Goal: Task Accomplishment & Management: Use online tool/utility

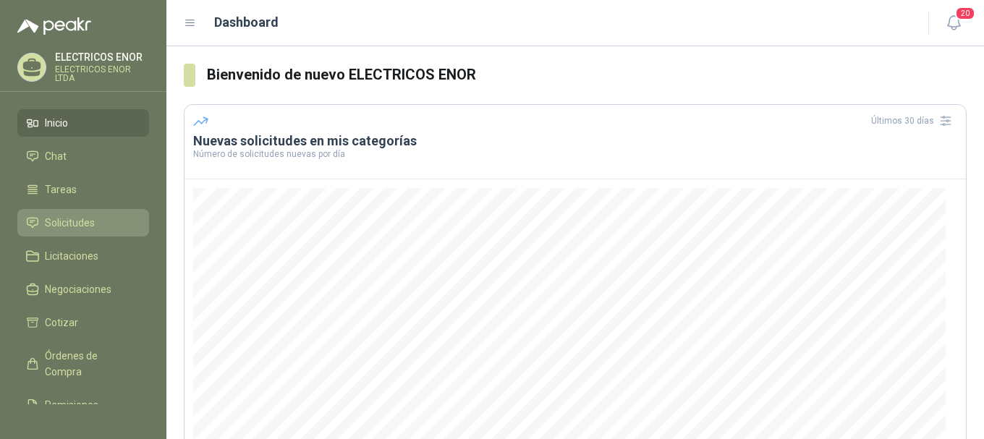
click at [106, 214] on link "Solicitudes" at bounding box center [83, 222] width 132 height 27
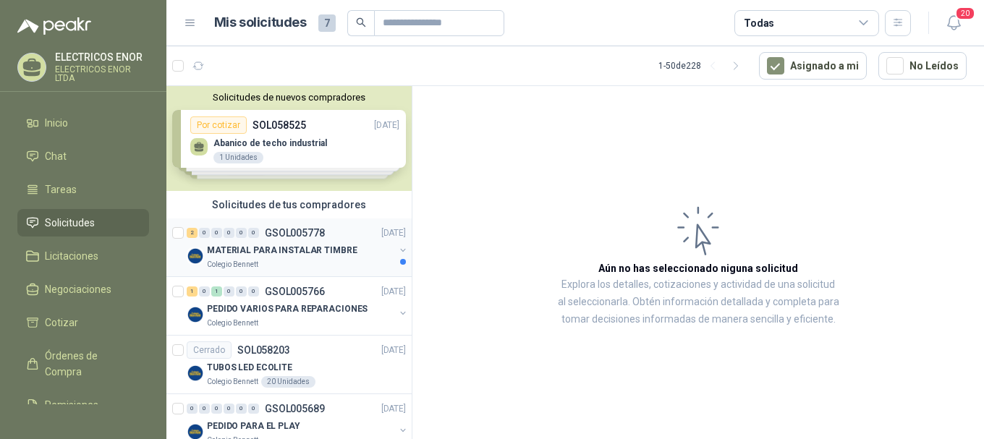
click at [332, 250] on p "MATERIAL PARA INSTALAR TIMBRE" at bounding box center [282, 251] width 151 height 14
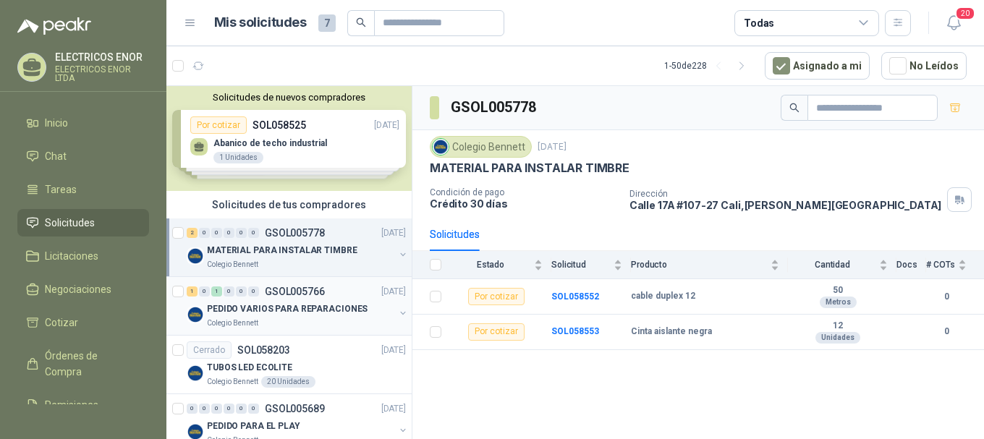
click at [284, 315] on p "PEDIDO VARIOS PARA REPARACIONES" at bounding box center [287, 309] width 161 height 14
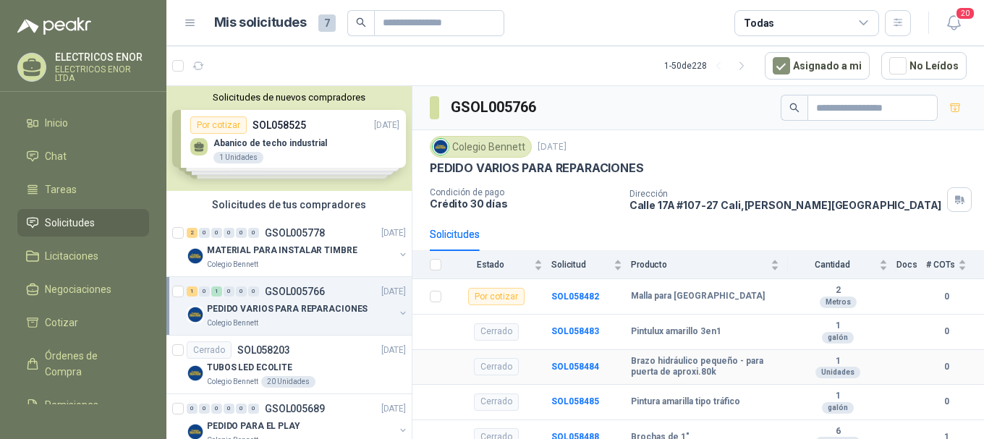
scroll to position [72, 0]
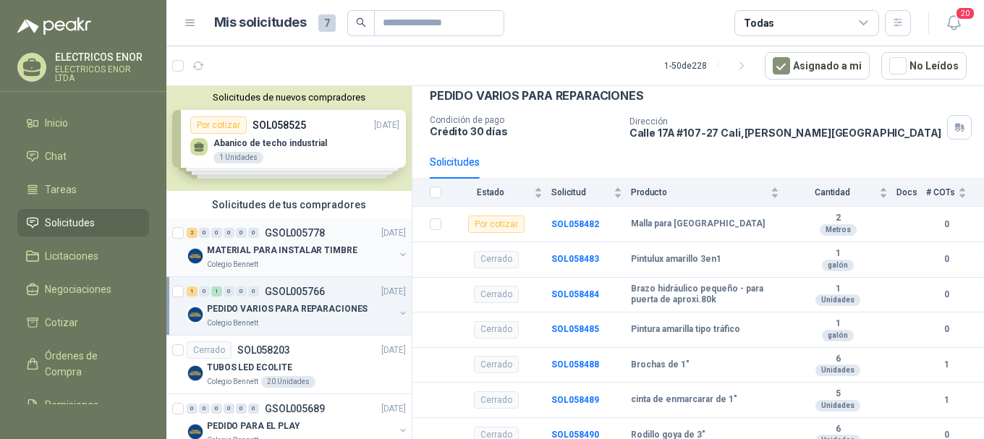
click at [292, 255] on p "MATERIAL PARA INSTALAR TIMBRE" at bounding box center [282, 251] width 151 height 14
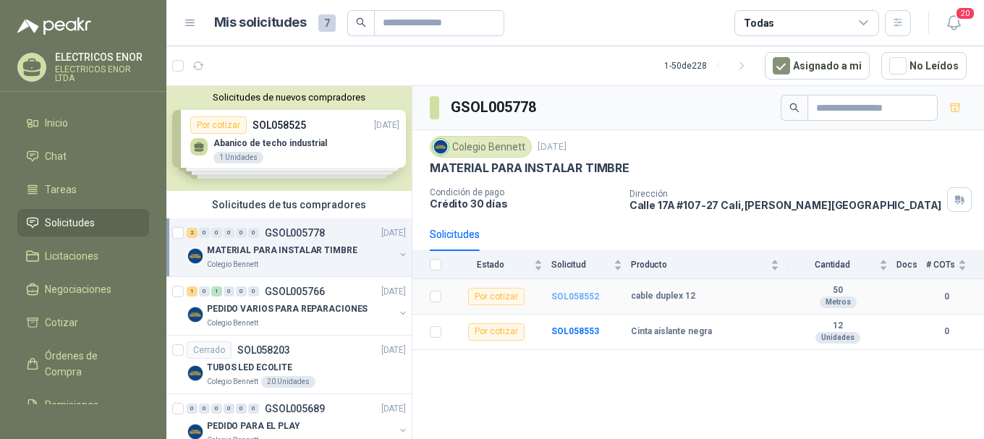
click at [572, 297] on b "SOL058552" at bounding box center [575, 297] width 48 height 10
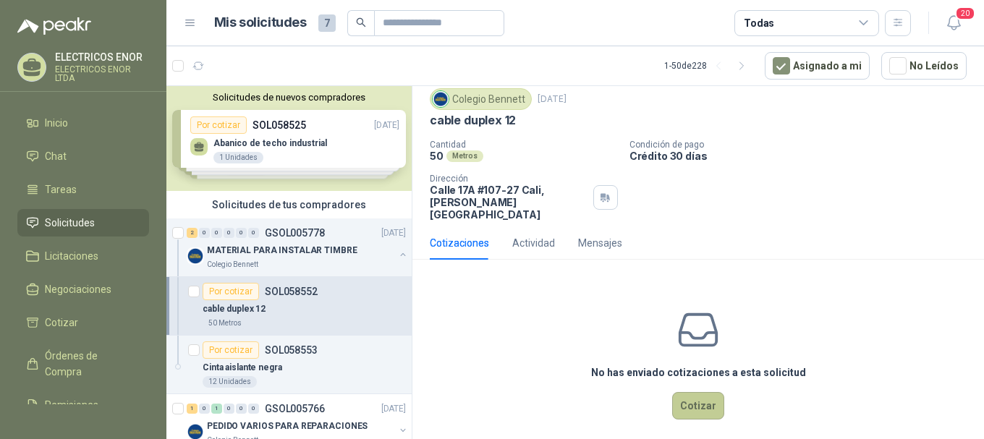
click at [696, 404] on button "Cotizar" at bounding box center [698, 405] width 52 height 27
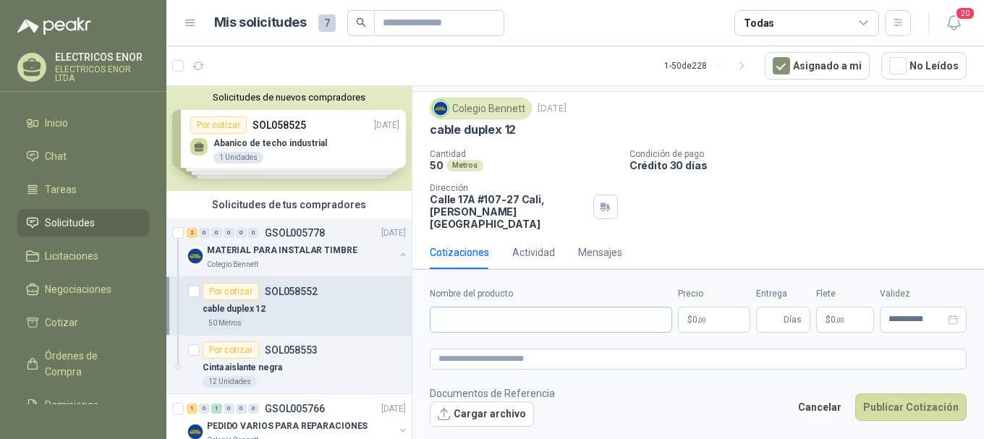
scroll to position [35, 0]
click at [603, 322] on input "Nombre del producto" at bounding box center [551, 320] width 242 height 26
type input "**********"
click at [695, 318] on span "0 ,00" at bounding box center [700, 320] width 14 height 9
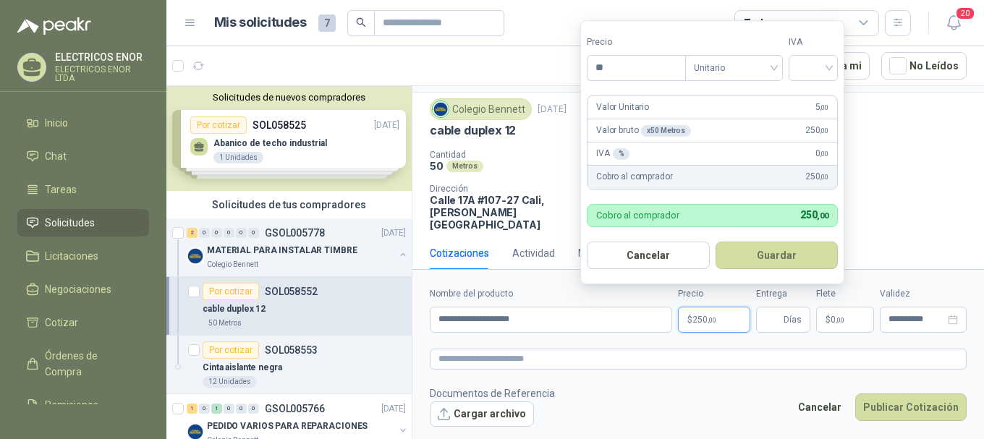
type input "*"
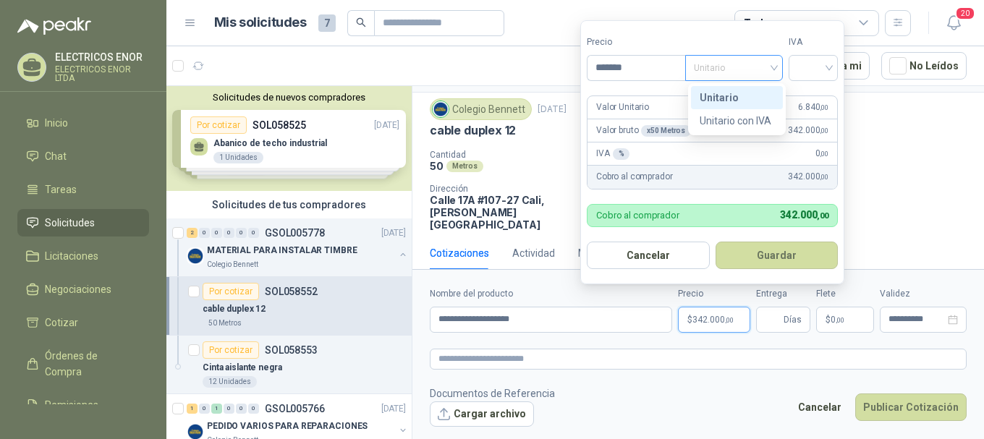
click at [742, 57] on span "Unitario" at bounding box center [734, 68] width 80 height 22
type input "*******"
drag, startPoint x: 755, startPoint y: 118, endPoint x: 780, endPoint y: 91, distance: 36.9
click at [756, 116] on div "Unitario con IVA" at bounding box center [737, 121] width 75 height 16
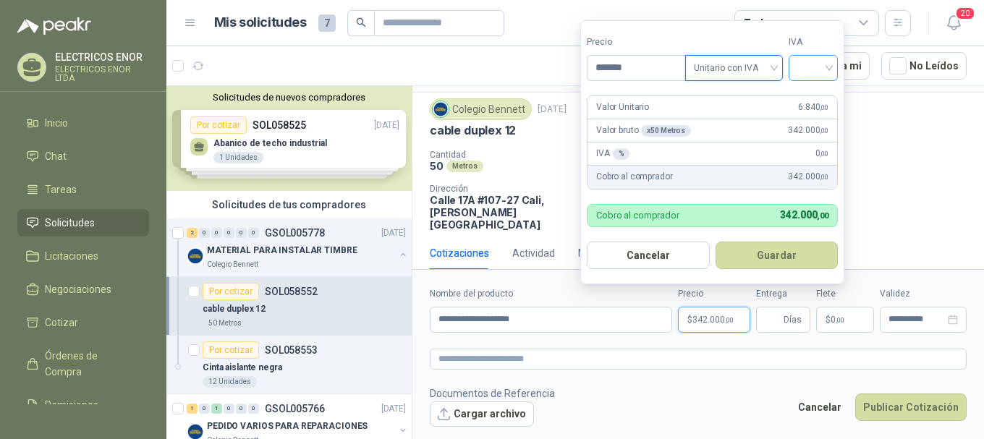
drag, startPoint x: 806, startPoint y: 64, endPoint x: 803, endPoint y: 80, distance: 16.2
click at [806, 65] on input "search" at bounding box center [813, 67] width 32 height 22
drag, startPoint x: 803, startPoint y: 90, endPoint x: 785, endPoint y: 135, distance: 48.1
click at [803, 93] on div "19%" at bounding box center [817, 97] width 44 height 23
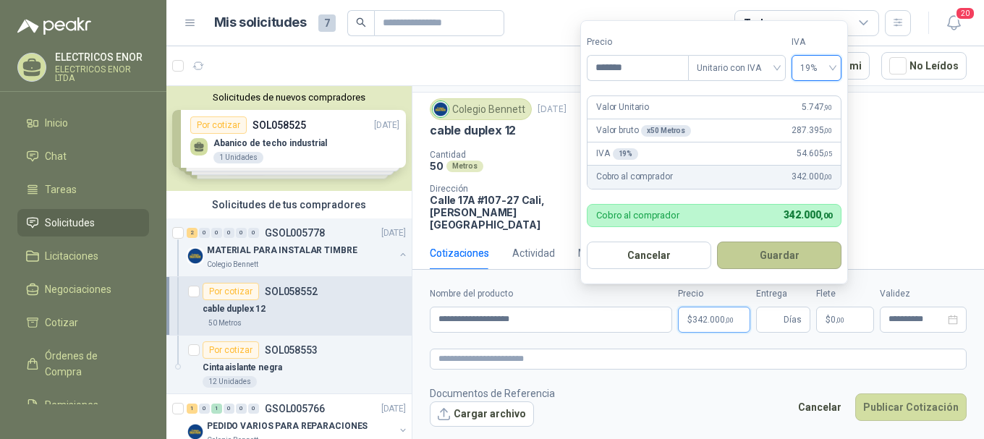
click at [777, 253] on button "Guardar" at bounding box center [779, 255] width 124 height 27
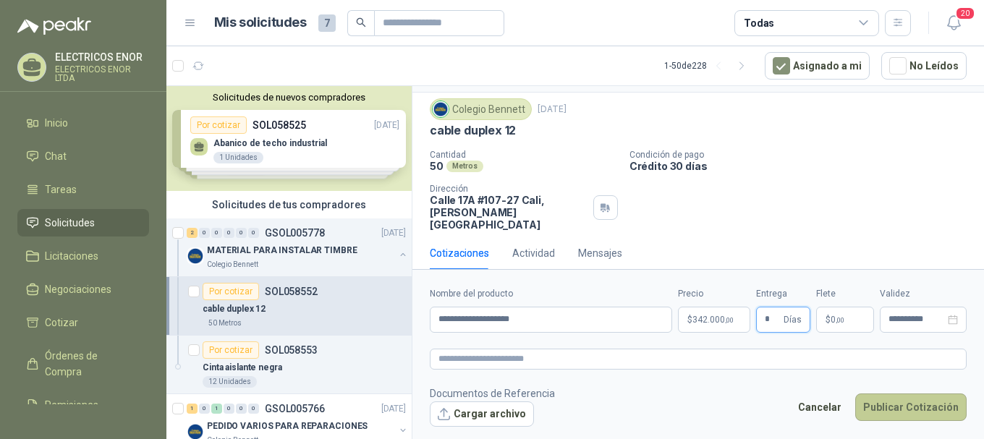
type input "*"
click at [911, 412] on button "Publicar Cotización" at bounding box center [910, 407] width 111 height 27
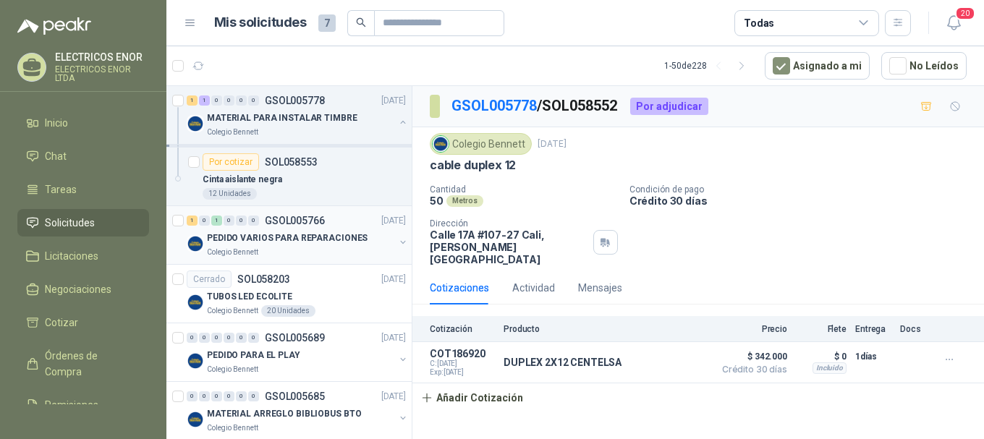
scroll to position [145, 0]
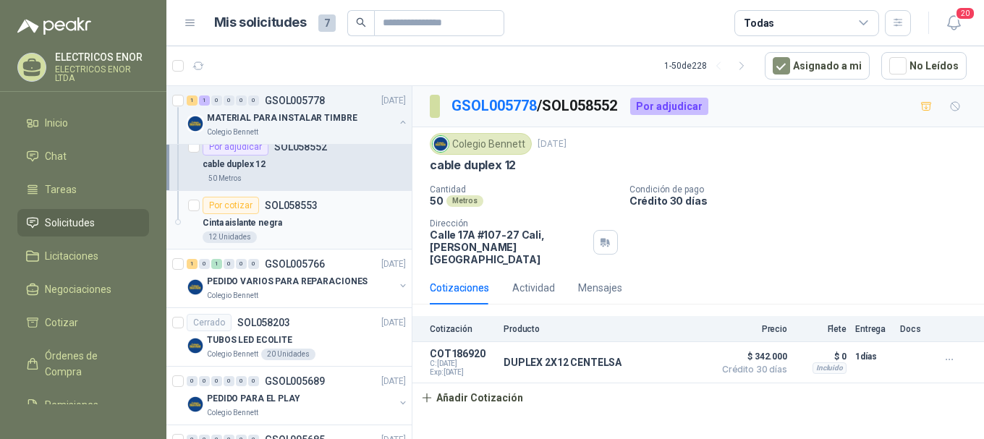
click at [307, 222] on div "Cinta aislante negra" at bounding box center [304, 222] width 203 height 17
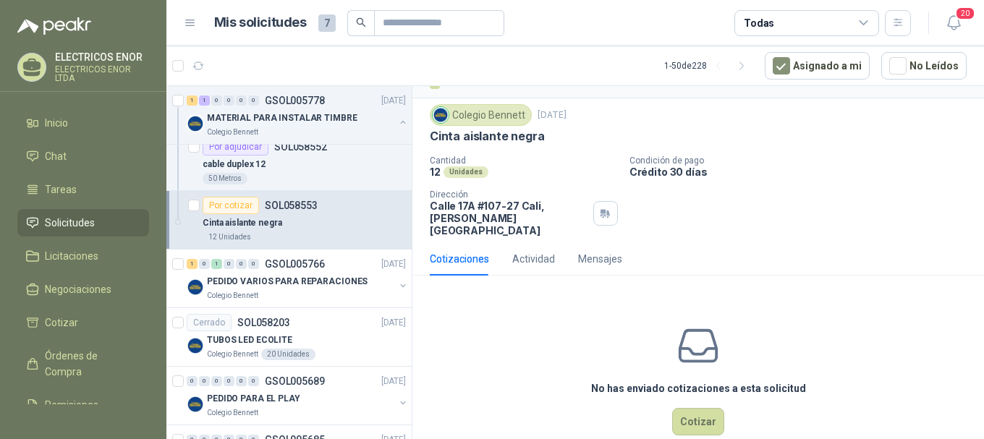
scroll to position [45, 0]
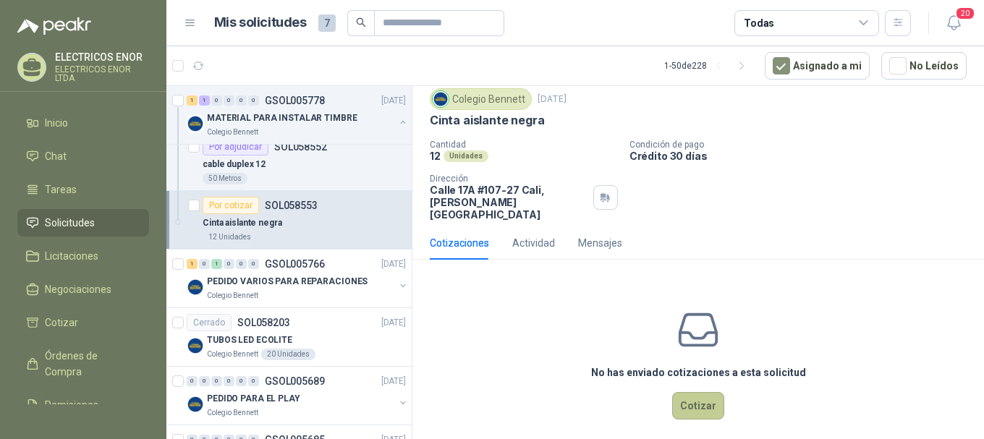
click at [696, 399] on button "Cotizar" at bounding box center [698, 405] width 52 height 27
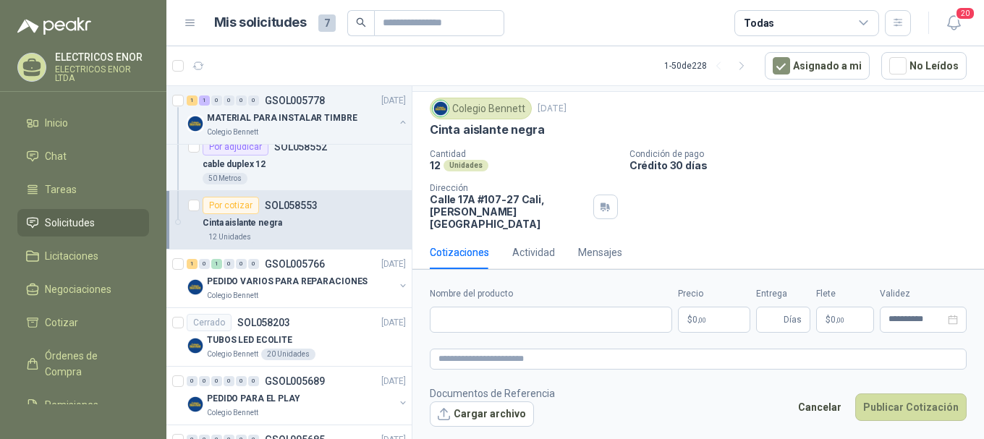
scroll to position [35, 0]
click at [452, 314] on input "Nombre del producto" at bounding box center [551, 320] width 242 height 26
type input "**********"
click at [717, 323] on p "$ 0 ,00" at bounding box center [714, 320] width 72 height 26
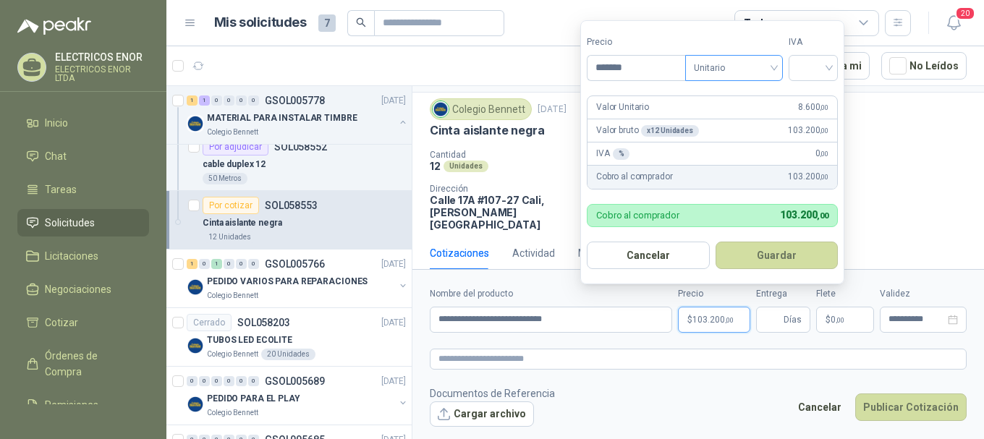
click at [741, 62] on span "Unitario" at bounding box center [734, 68] width 80 height 22
type input "*******"
click at [759, 122] on div "Unitario con IVA" at bounding box center [737, 121] width 75 height 16
click at [813, 65] on input "search" at bounding box center [813, 67] width 32 height 22
click at [819, 90] on div "19%" at bounding box center [816, 98] width 27 height 16
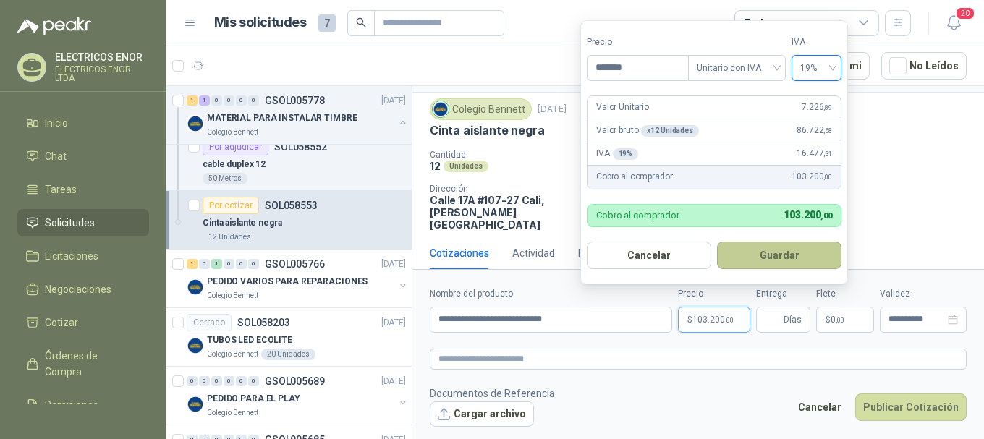
click at [786, 261] on button "Guardar" at bounding box center [779, 255] width 124 height 27
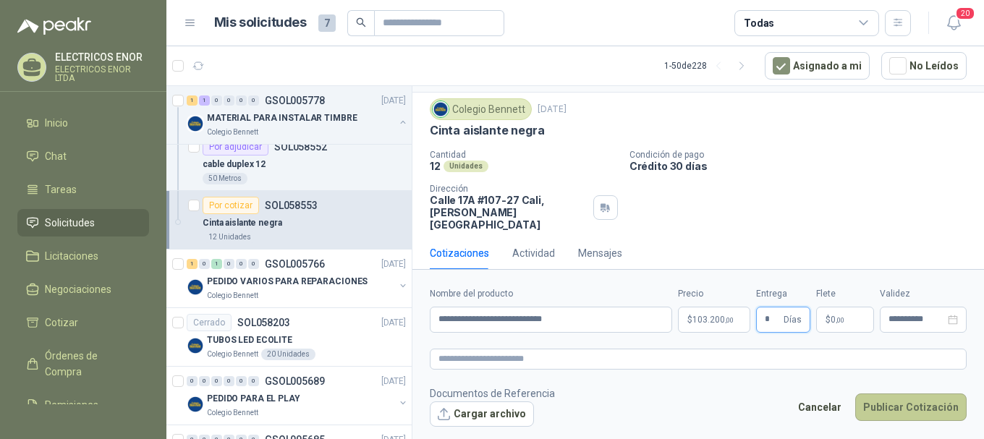
type input "*"
click at [896, 410] on button "Publicar Cotización" at bounding box center [910, 407] width 111 height 27
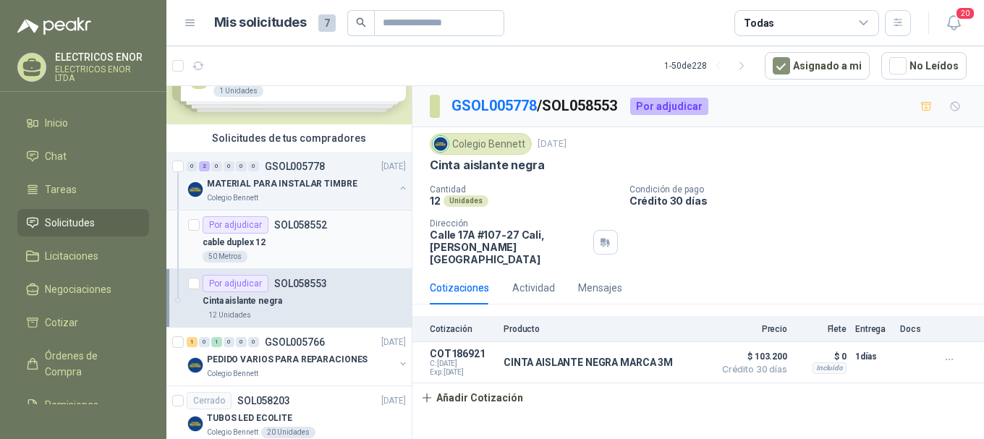
scroll to position [145, 0]
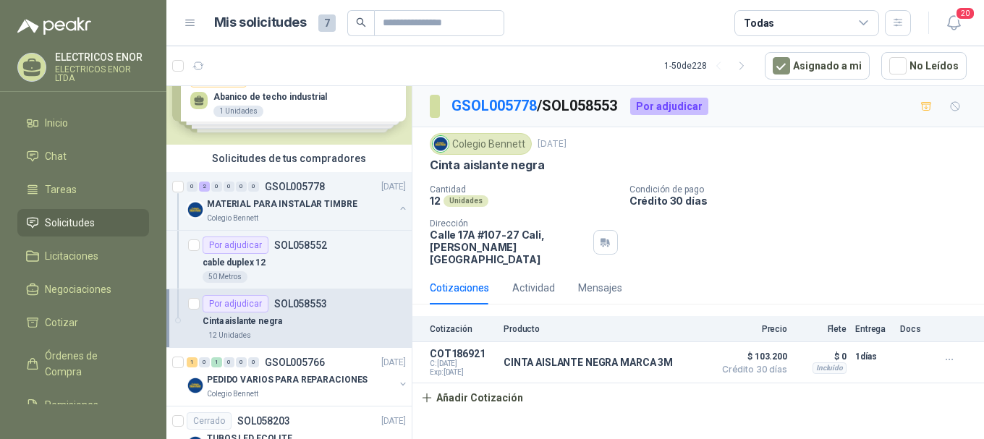
scroll to position [72, 0]
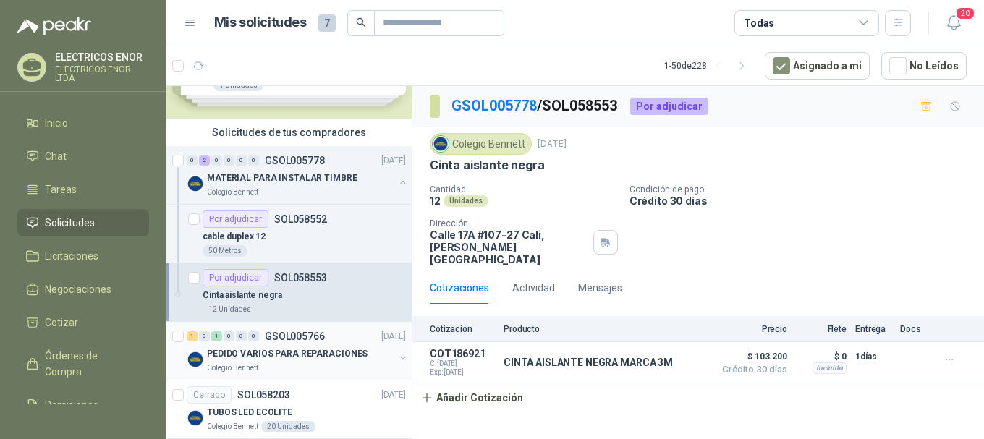
click at [251, 357] on p "PEDIDO VARIOS PARA REPARACIONES" at bounding box center [287, 354] width 161 height 14
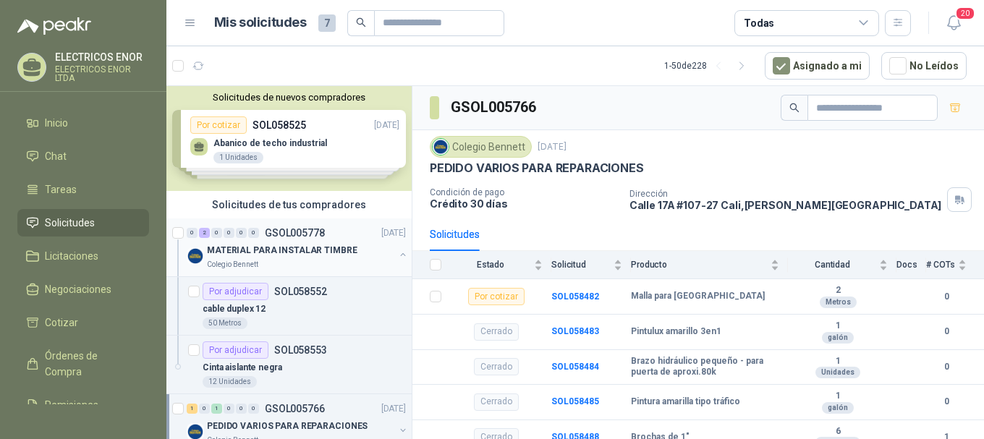
click at [273, 253] on p "MATERIAL PARA INSTALAR TIMBRE" at bounding box center [282, 251] width 151 height 14
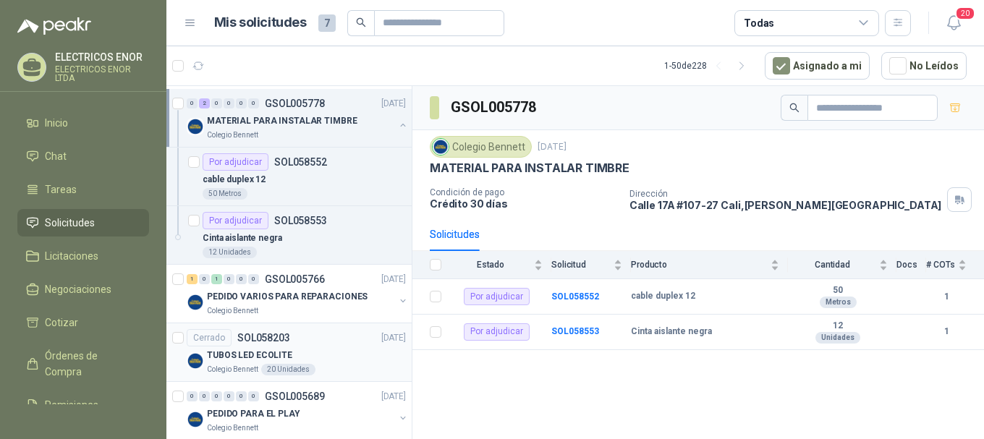
scroll to position [145, 0]
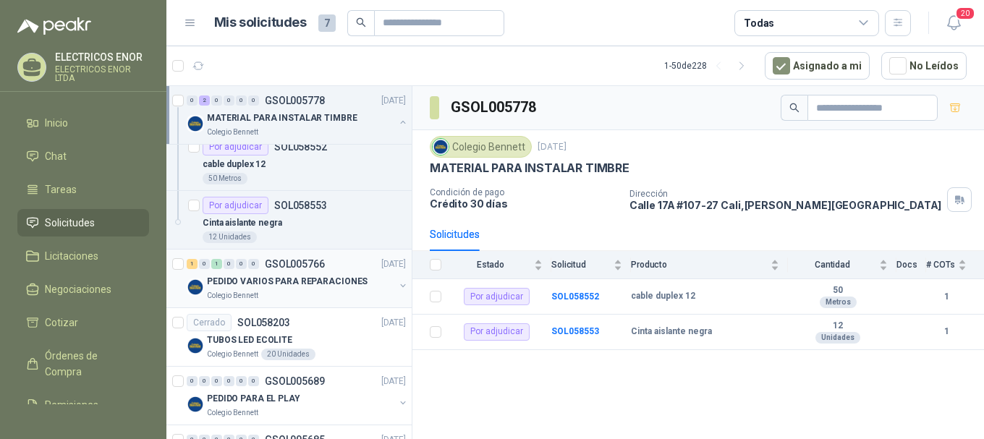
click at [293, 269] on p "GSOL005766" at bounding box center [295, 264] width 60 height 10
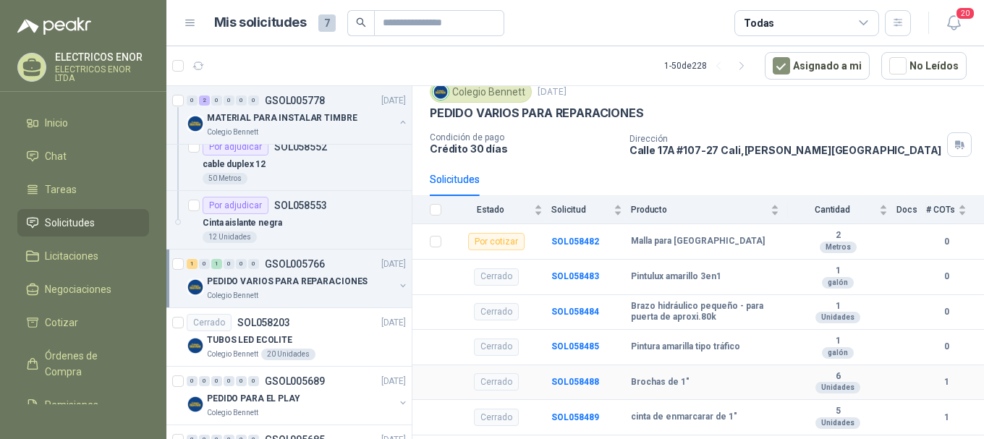
scroll to position [117, 0]
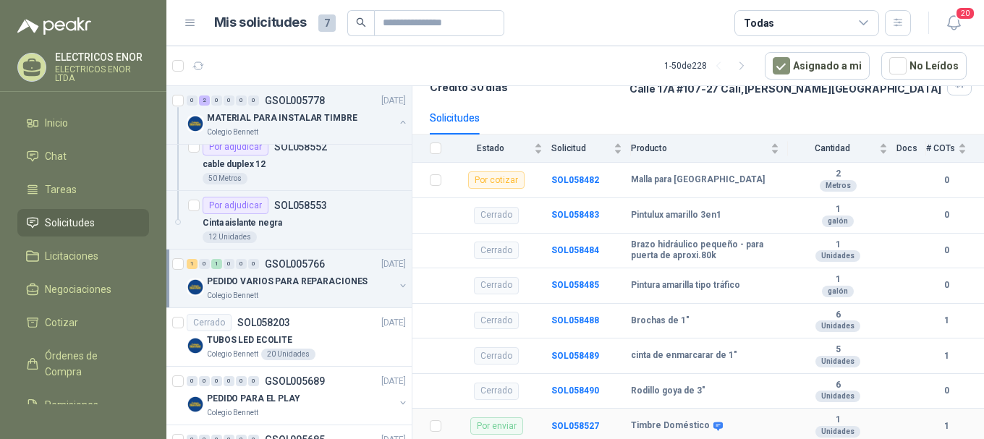
click at [669, 423] on b "Timbre Doméstico" at bounding box center [670, 426] width 79 height 12
click at [508, 423] on div "Por enviar" at bounding box center [496, 426] width 53 height 17
click at [580, 424] on b "SOL058527" at bounding box center [575, 426] width 48 height 10
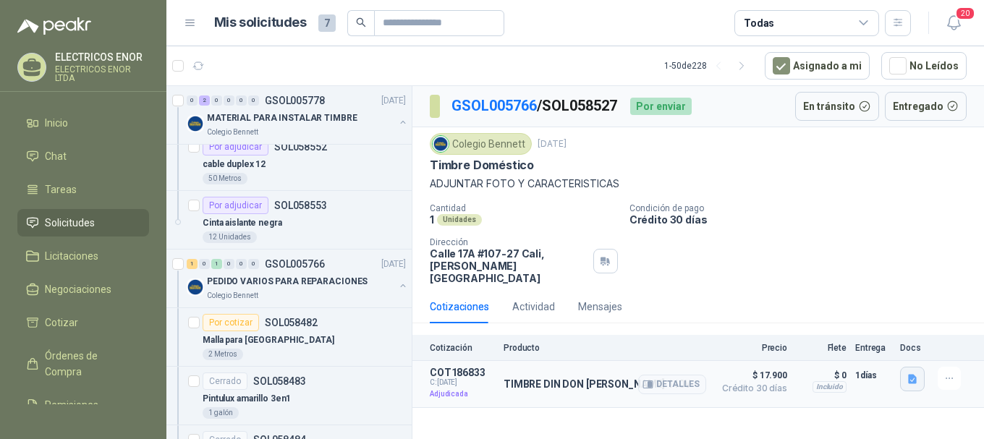
click at [910, 373] on icon "button" at bounding box center [913, 379] width 12 height 12
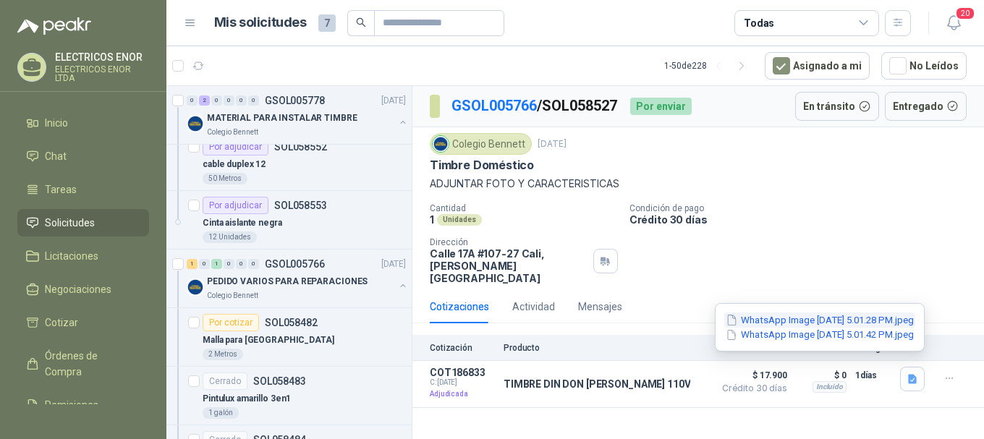
click at [805, 323] on button "WhatsApp Image 2025-10-03 at 5.01.28 PM.jpeg" at bounding box center [819, 320] width 191 height 15
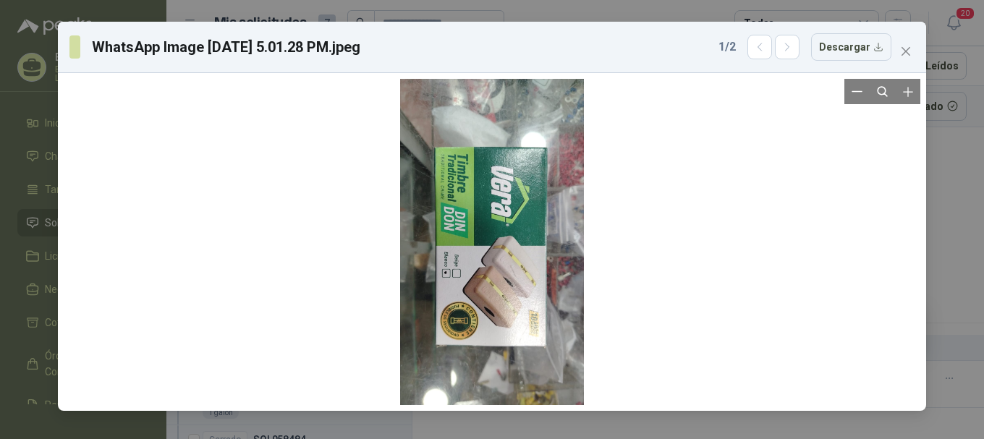
click at [469, 217] on div at bounding box center [492, 242] width 184 height 326
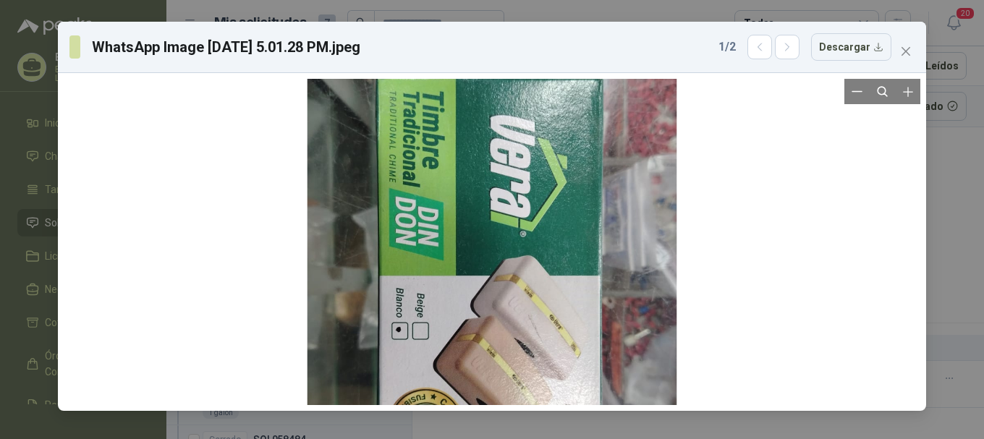
click at [469, 217] on div at bounding box center [492, 268] width 369 height 656
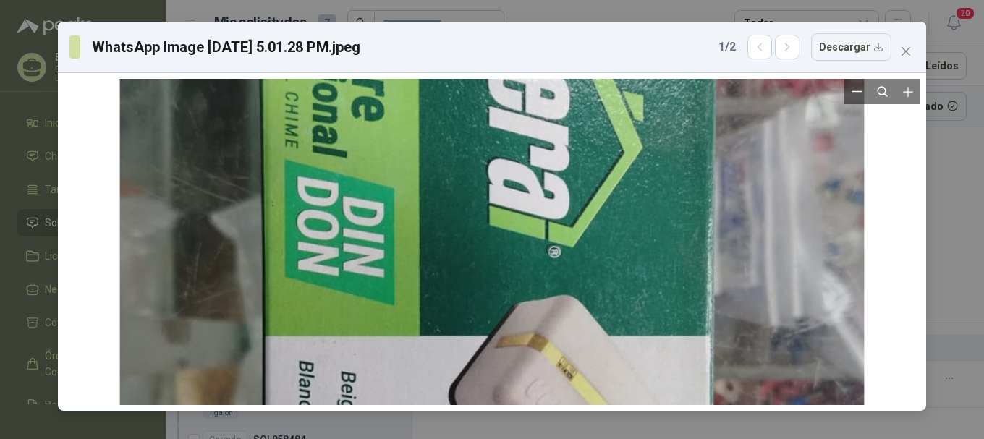
click at [469, 217] on div at bounding box center [491, 321] width 743 height 1322
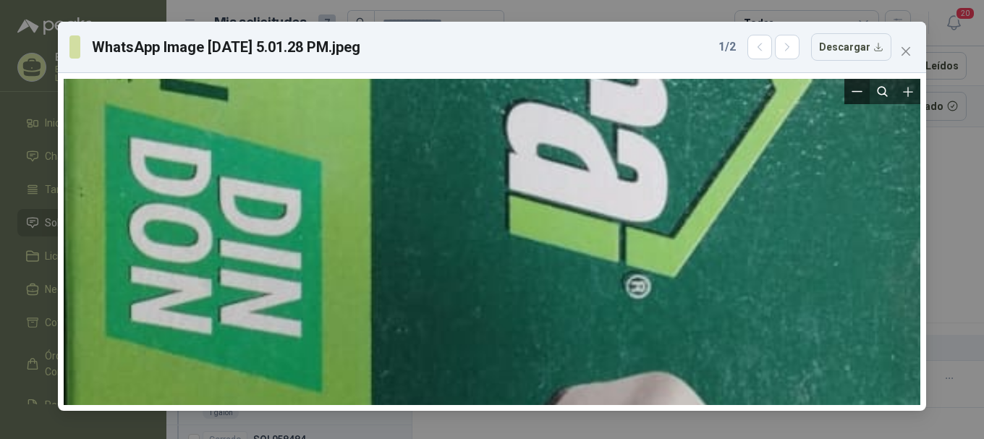
click at [861, 89] on icon "Zoom out" at bounding box center [857, 91] width 11 height 11
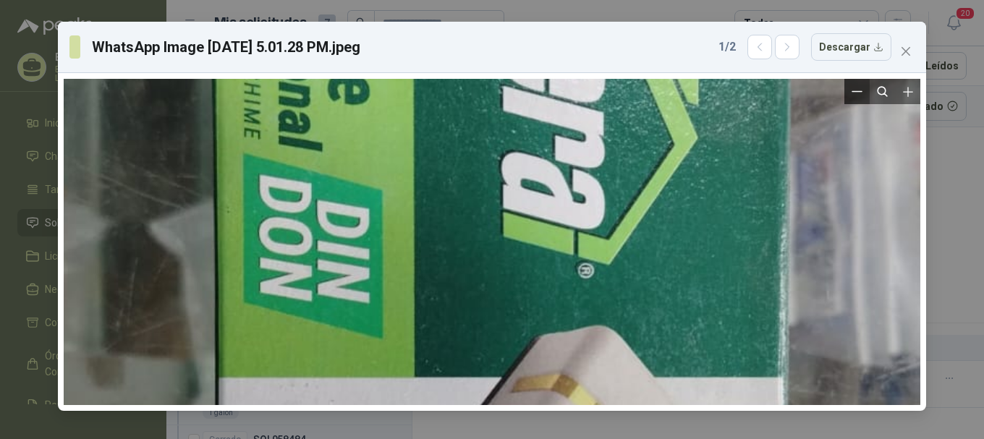
click at [861, 89] on icon "Zoom out" at bounding box center [857, 91] width 11 height 11
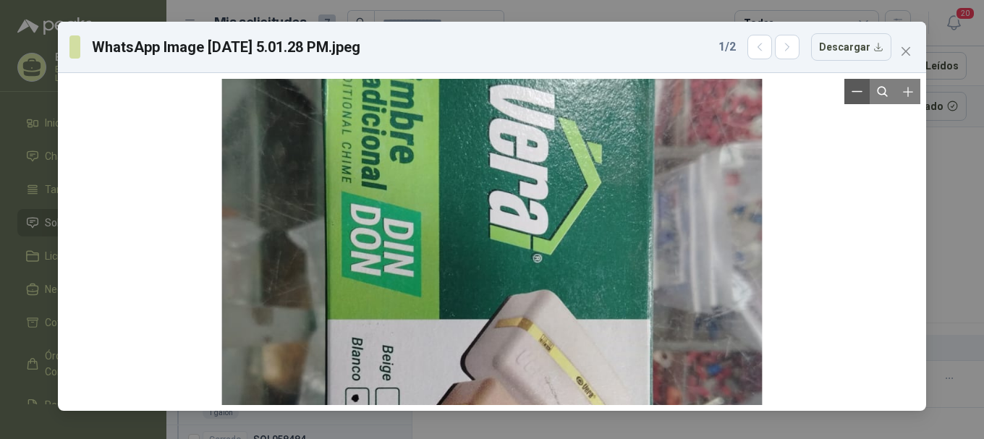
click at [861, 89] on icon "Zoom out" at bounding box center [857, 91] width 11 height 11
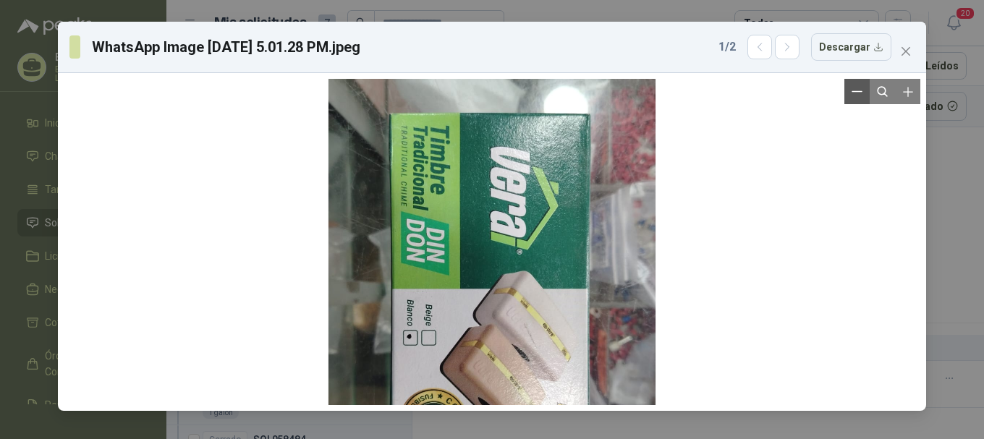
click at [861, 89] on icon "Zoom out" at bounding box center [857, 91] width 11 height 11
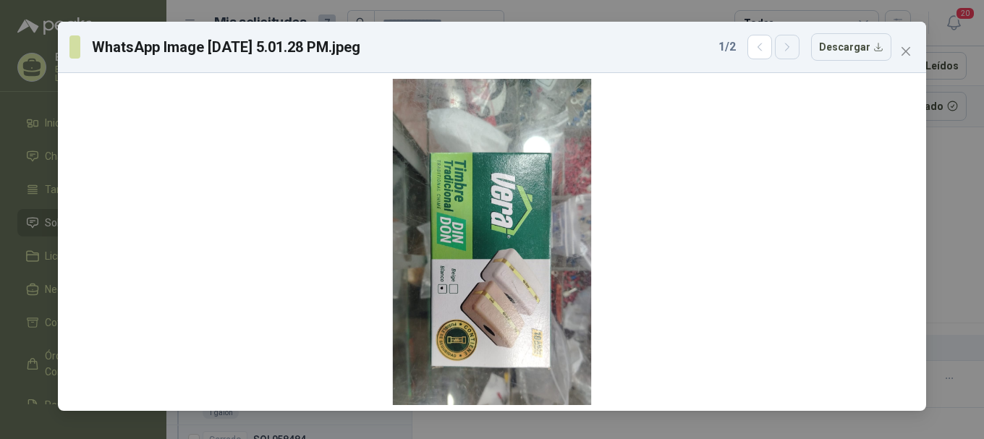
click at [794, 41] on icon "button" at bounding box center [788, 47] width 12 height 12
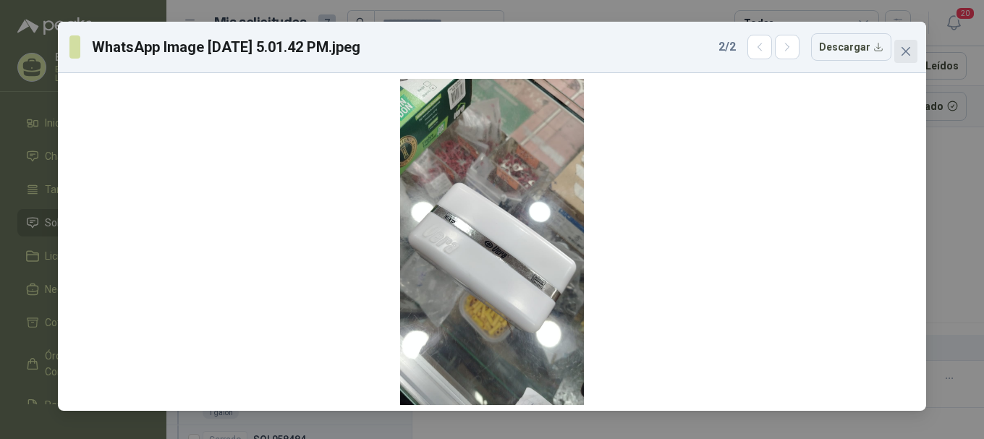
click at [909, 48] on icon "close" at bounding box center [906, 51] width 9 height 9
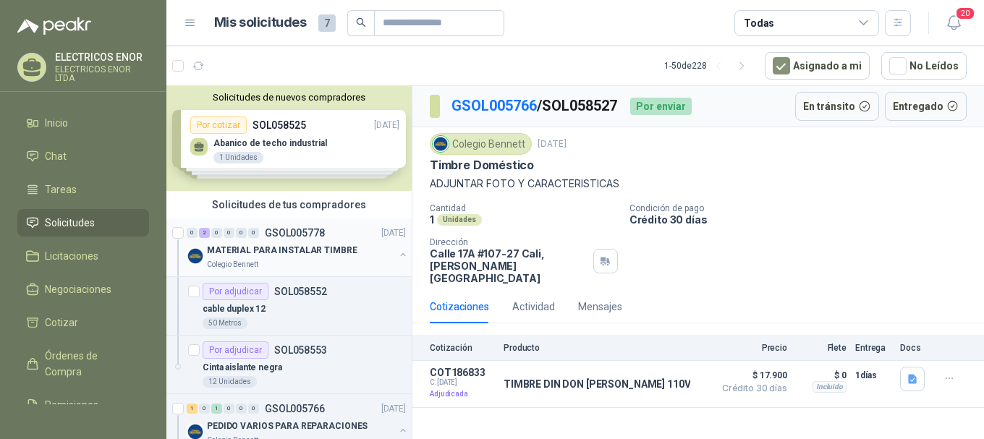
click at [287, 249] on p "MATERIAL PARA INSTALAR TIMBRE" at bounding box center [282, 251] width 151 height 14
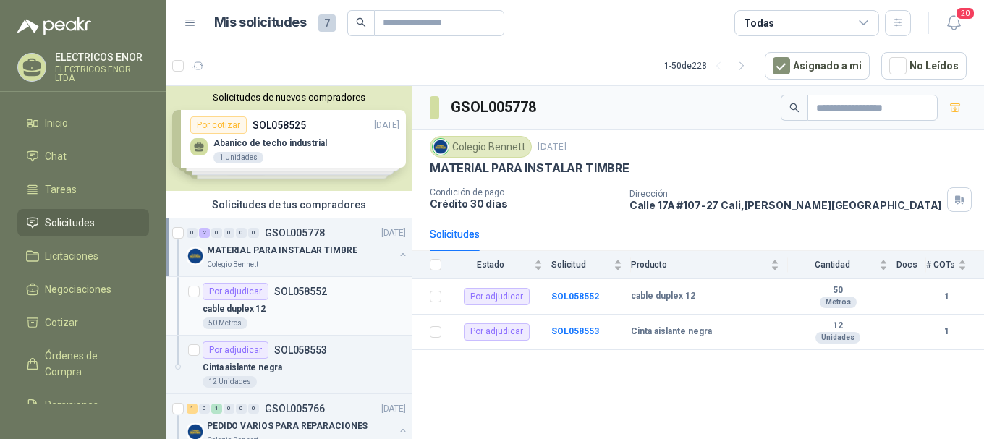
click at [250, 308] on p "cable duplex 12" at bounding box center [234, 309] width 63 height 14
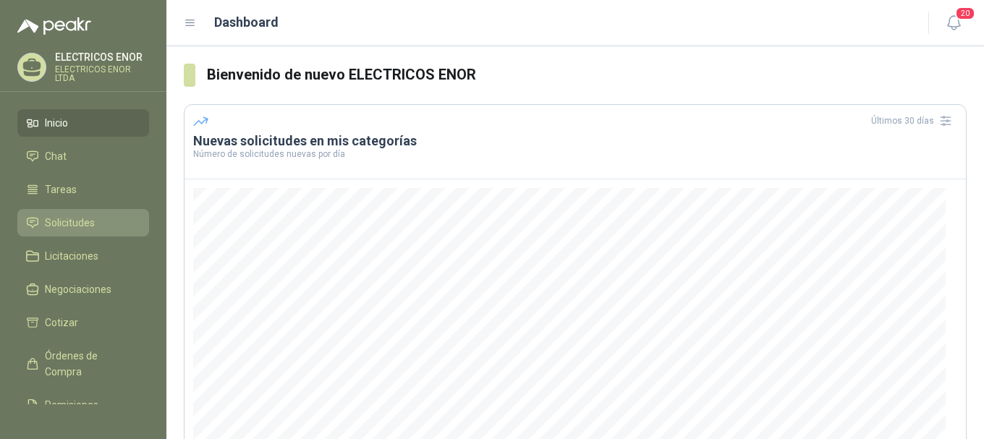
click at [90, 227] on span "Solicitudes" at bounding box center [70, 223] width 50 height 16
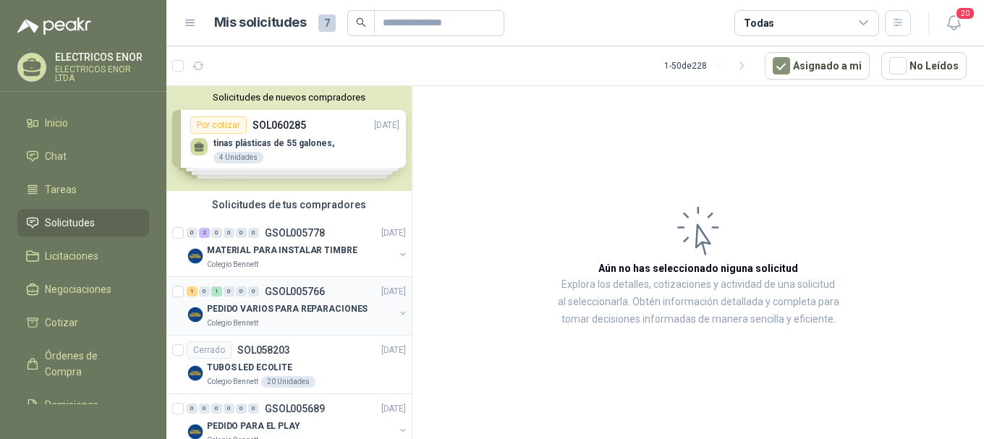
click at [264, 321] on div "Colegio Bennett" at bounding box center [300, 324] width 187 height 12
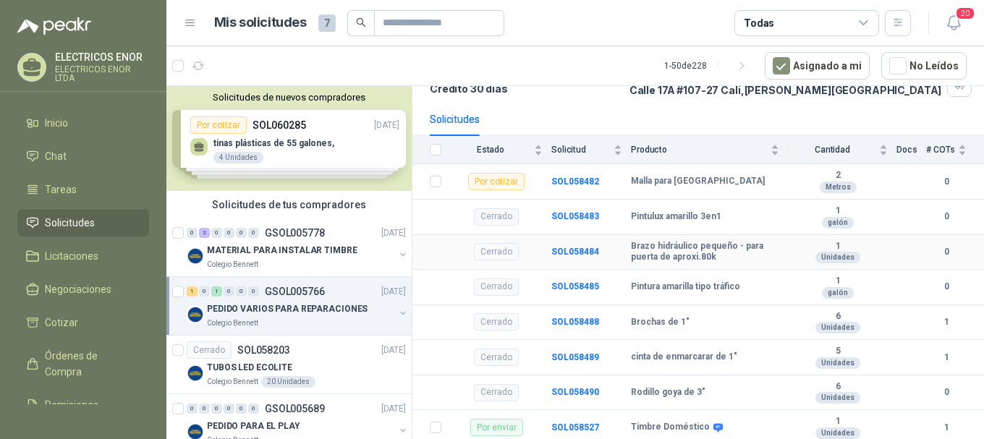
scroll to position [117, 0]
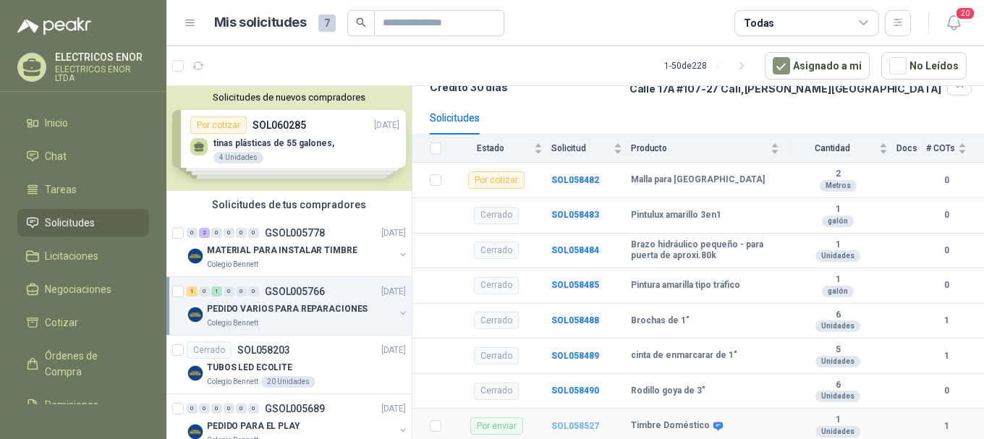
click at [572, 421] on b "SOL058527" at bounding box center [575, 426] width 48 height 10
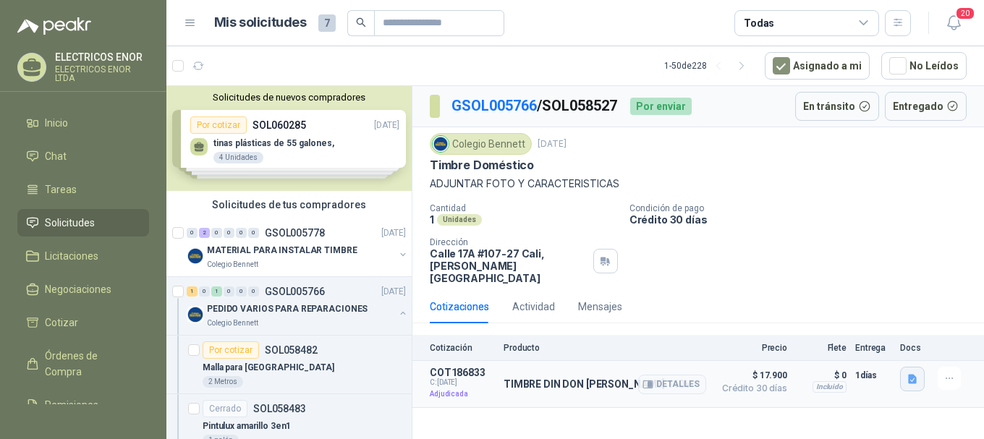
click at [910, 367] on button "button" at bounding box center [912, 379] width 25 height 25
click at [954, 373] on icon "button" at bounding box center [950, 379] width 12 height 12
click at [444, 387] on p "Adjudicada" at bounding box center [462, 394] width 65 height 14
drag, startPoint x: 457, startPoint y: 365, endPoint x: 540, endPoint y: 385, distance: 85.7
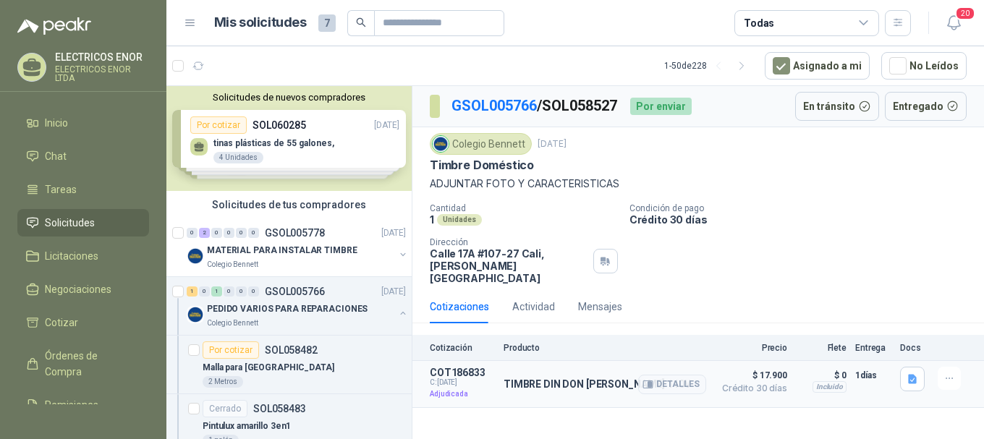
click at [477, 371] on div "COT186833 C: 03/10/2025 Adjudicada" at bounding box center [462, 384] width 65 height 35
drag, startPoint x: 555, startPoint y: 385, endPoint x: 563, endPoint y: 371, distance: 15.9
click at [559, 376] on div "TIMBRE DIN DON MARCA VERA 110V Detalles" at bounding box center [605, 384] width 203 height 35
click at [564, 378] on p "TIMBRE DIN DON MARCA VERA 110V" at bounding box center [597, 384] width 187 height 12
click at [710, 372] on article "COT186833 C: 03/10/2025 Adjudicada TIMBRE DIN DON MARCA VERA 110V Detalles $ 17…" at bounding box center [698, 384] width 572 height 47
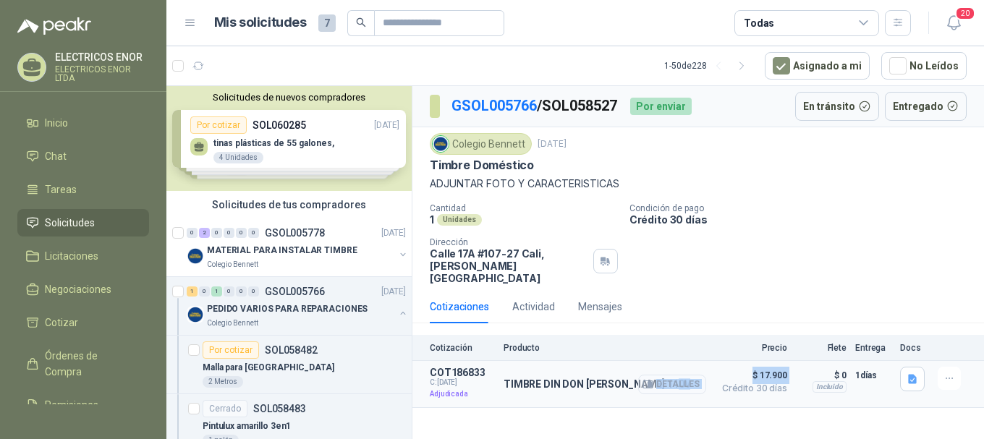
click at [699, 375] on button "Detalles" at bounding box center [672, 385] width 68 height 20
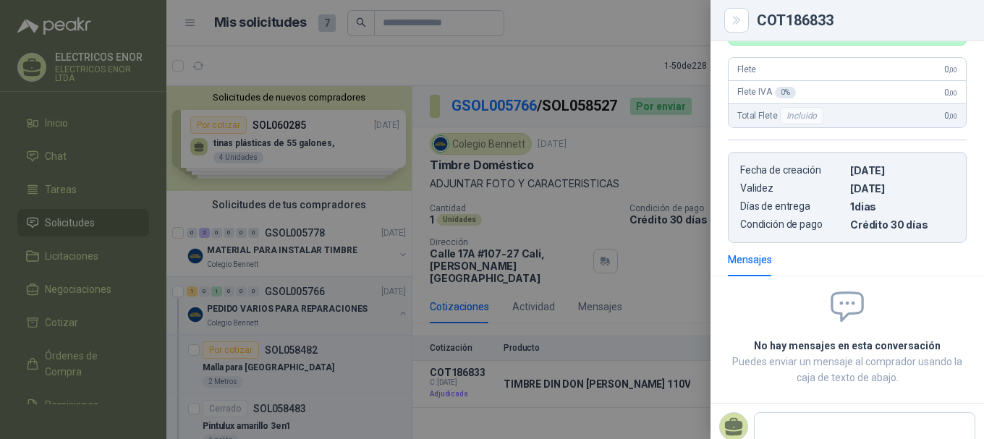
scroll to position [350, 0]
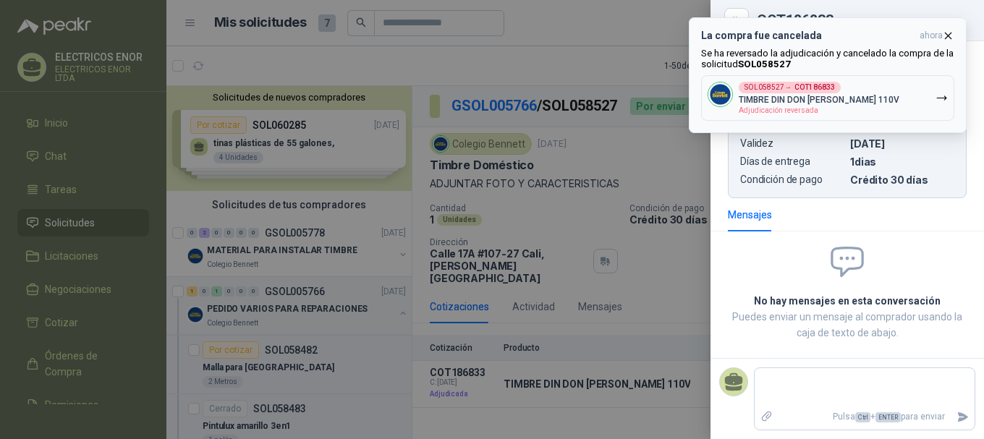
click at [946, 31] on icon "button" at bounding box center [948, 36] width 12 height 12
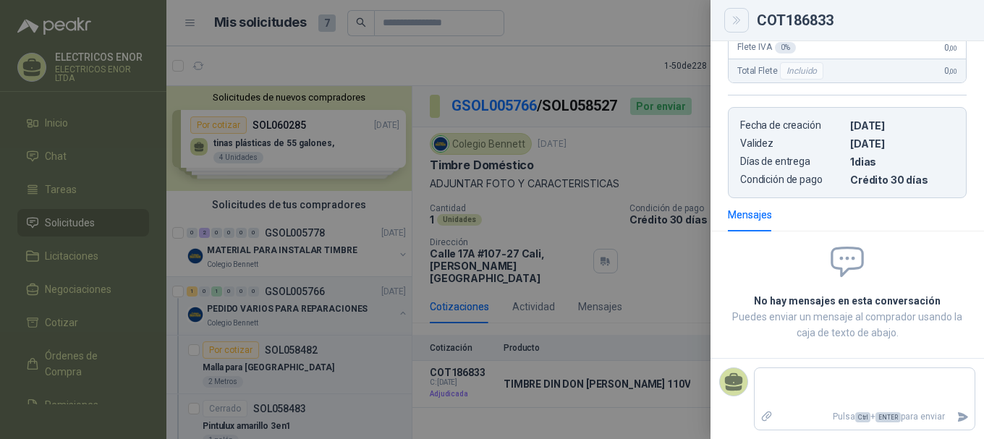
click at [733, 22] on icon "Close" at bounding box center [737, 20] width 12 height 12
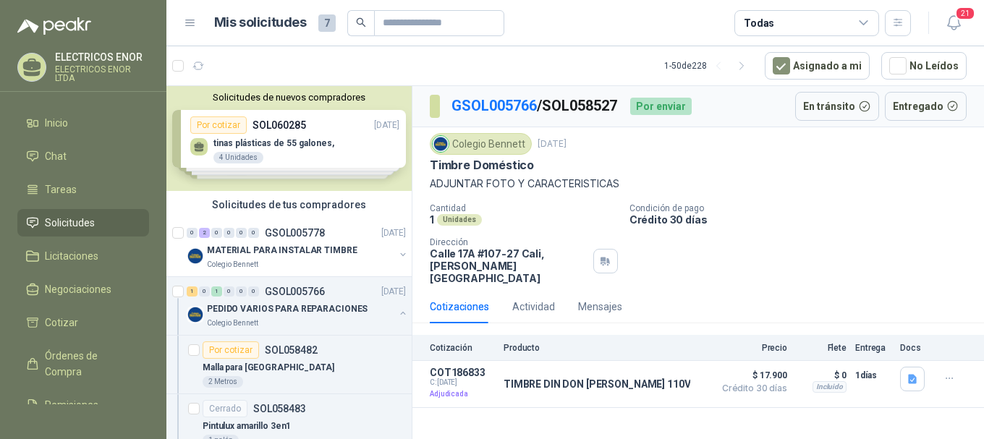
click at [56, 230] on link "Solicitudes" at bounding box center [83, 222] width 132 height 27
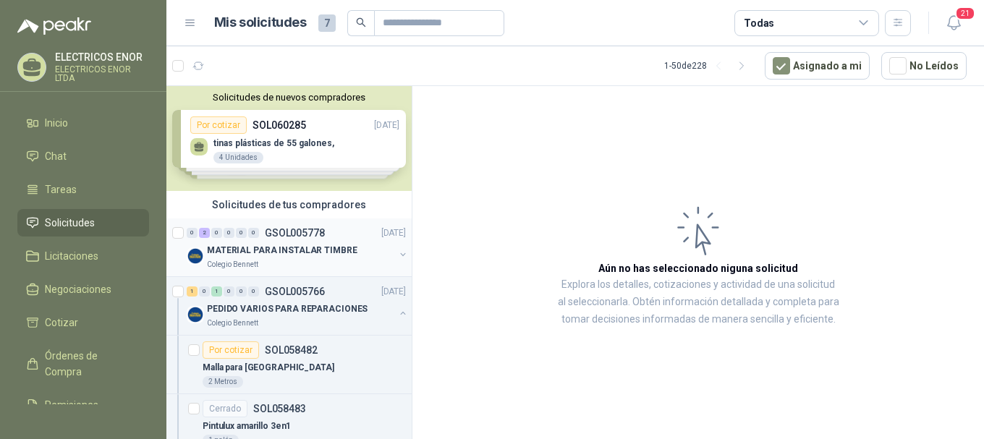
click at [276, 253] on p "MATERIAL PARA INSTALAR TIMBRE" at bounding box center [282, 251] width 151 height 14
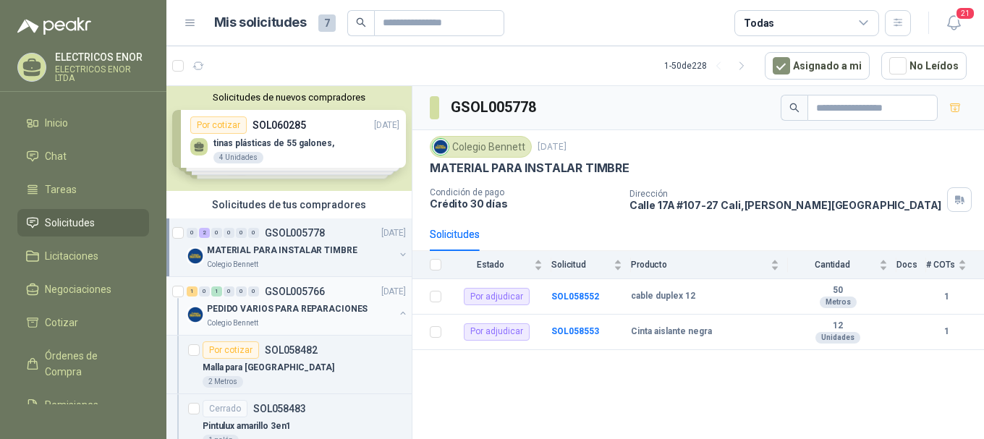
click at [271, 311] on p "PEDIDO VARIOS PARA REPARACIONES" at bounding box center [287, 309] width 161 height 14
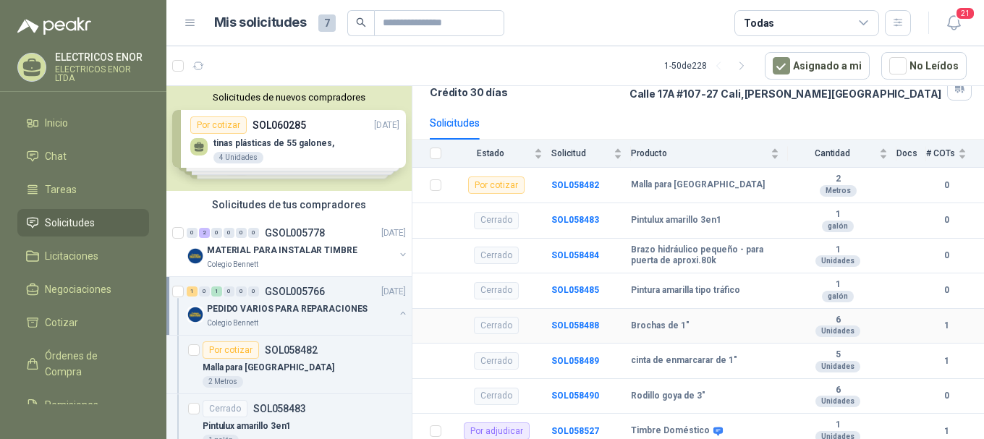
scroll to position [117, 0]
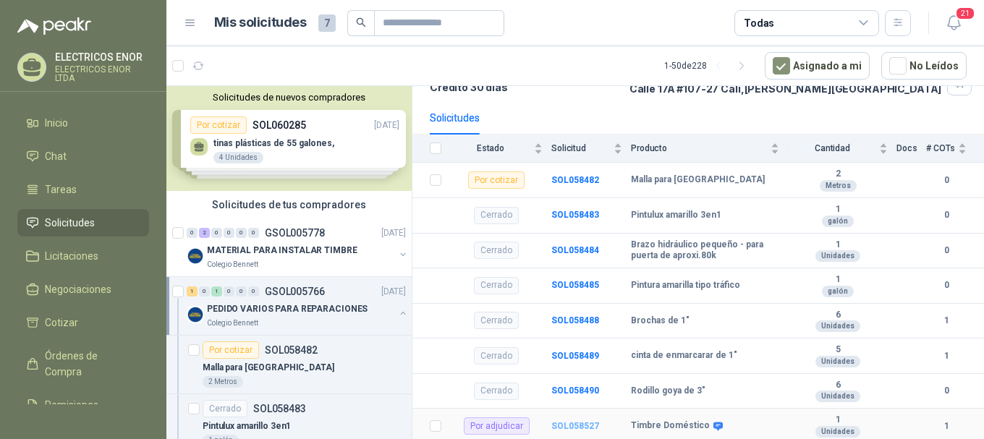
click at [586, 425] on b "SOL058527" at bounding box center [575, 426] width 48 height 10
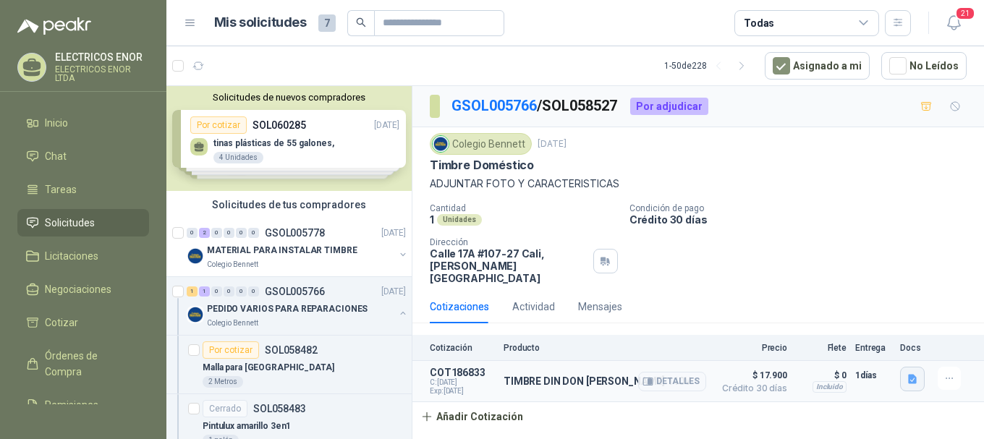
click at [911, 375] on icon "button" at bounding box center [912, 379] width 9 height 9
click at [682, 372] on button "Detalles" at bounding box center [672, 382] width 68 height 20
click at [682, 371] on body "ELECTRICOS ENOR ELECTRICOS ENOR LTDA Inicio Chat Tareas Solicitudes Licitacione…" at bounding box center [492, 219] width 984 height 439
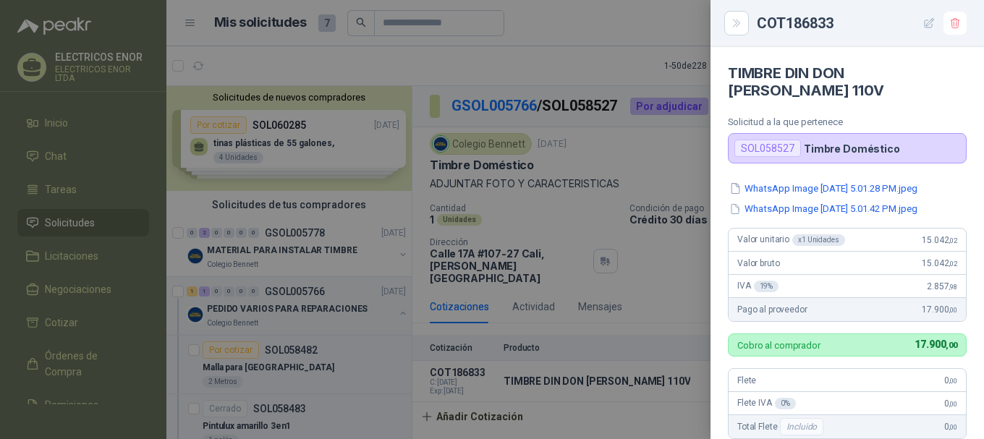
click at [926, 29] on icon "button" at bounding box center [929, 23] width 12 height 12
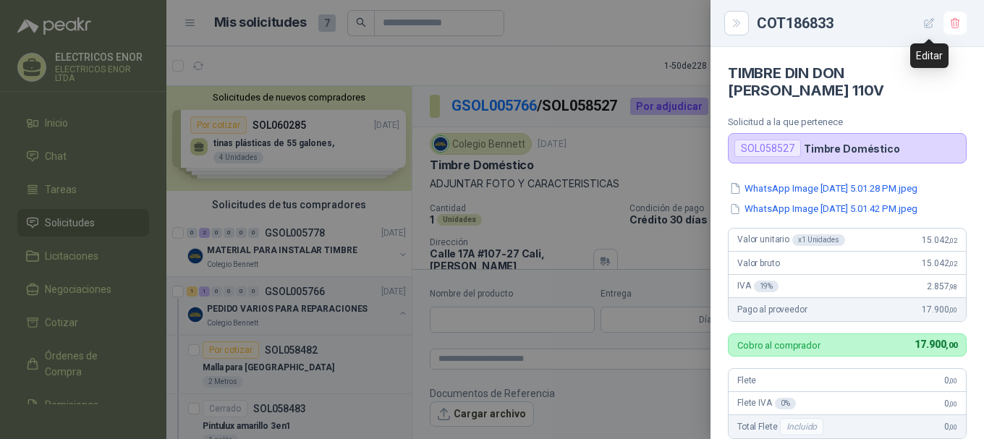
scroll to position [356, 0]
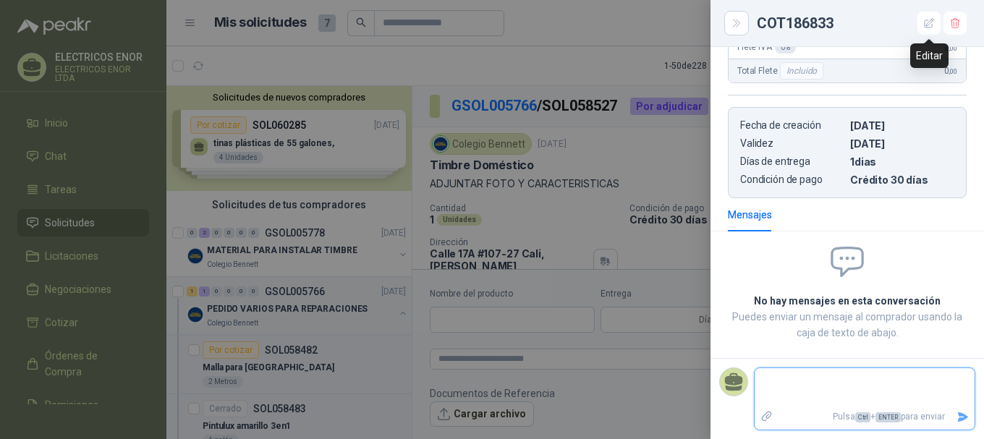
type input "**********"
type input "*"
type input "**********"
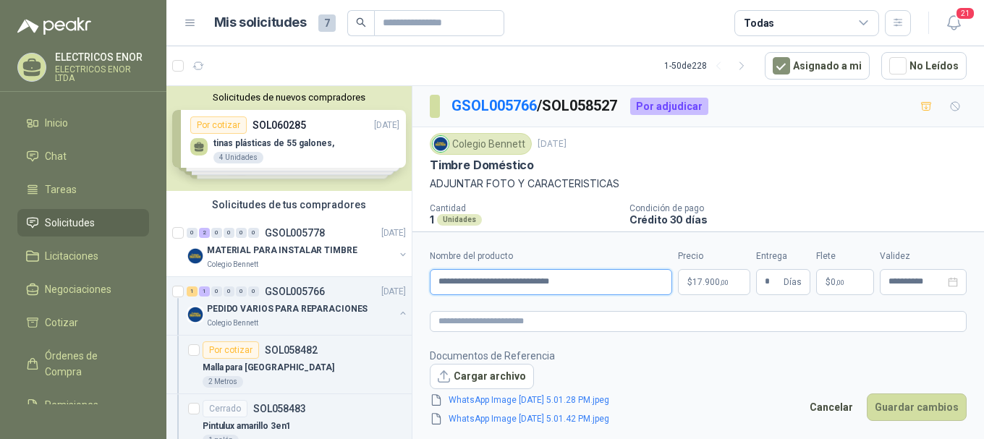
click at [598, 284] on input "**********" at bounding box center [551, 282] width 242 height 26
type input "**********"
click at [819, 407] on button "Cancelar" at bounding box center [831, 407] width 59 height 27
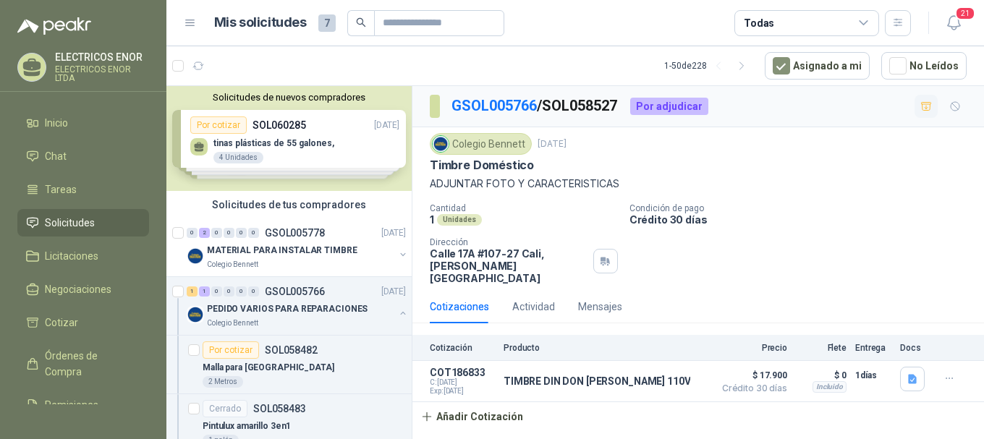
click at [927, 105] on icon "button" at bounding box center [927, 107] width 12 height 12
click at [930, 106] on icon "button" at bounding box center [926, 108] width 9 height 6
click at [672, 372] on button "Detalles" at bounding box center [672, 382] width 68 height 20
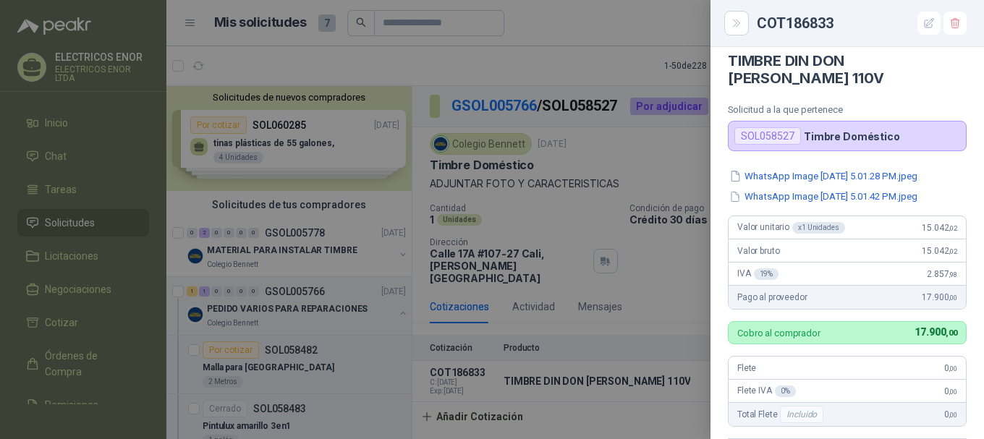
scroll to position [0, 0]
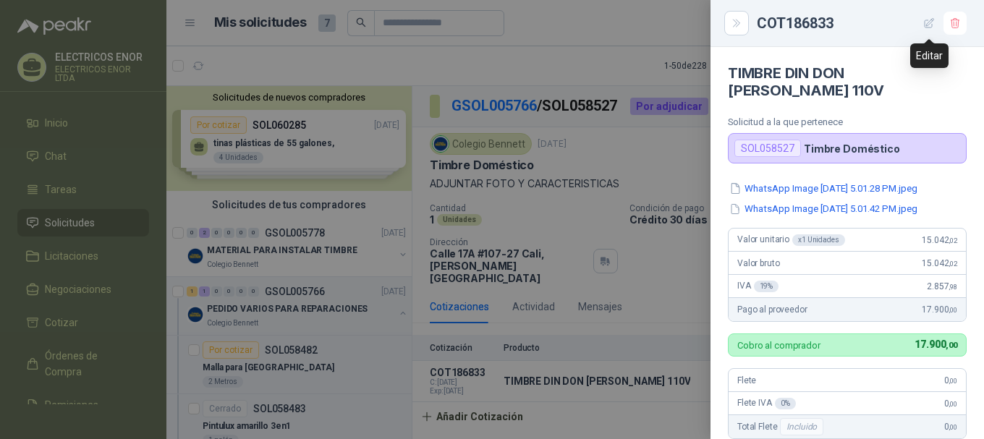
click at [929, 20] on icon "button" at bounding box center [929, 23] width 12 height 12
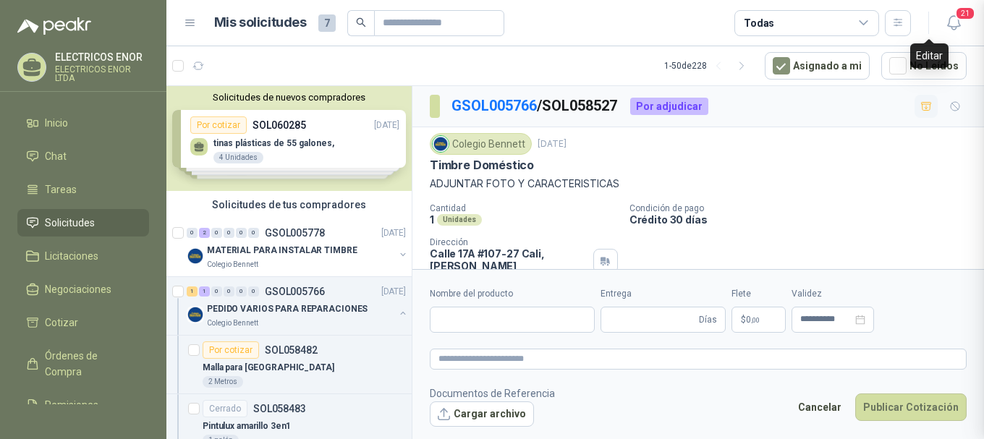
type input "**********"
type input "*"
type input "**********"
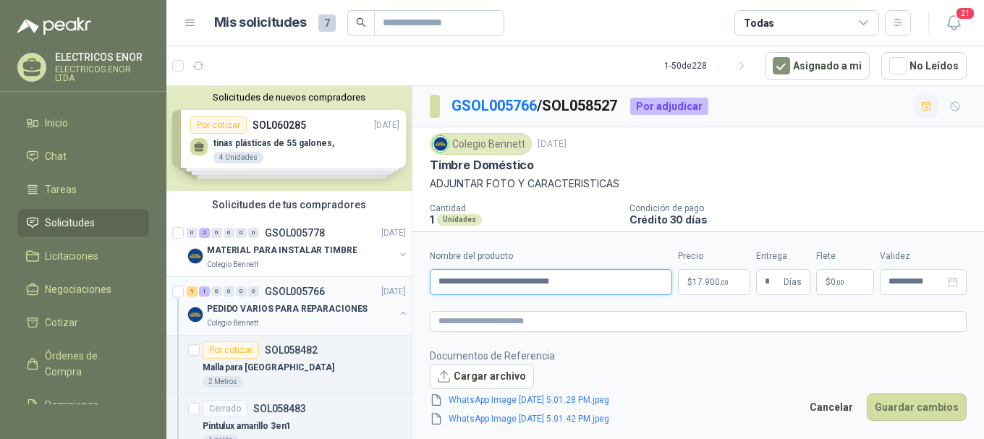
drag, startPoint x: 600, startPoint y: 281, endPoint x: 389, endPoint y: 294, distance: 211.7
click at [389, 294] on div "Solicitudes de nuevos compradores Por cotizar SOL060285 06/10/25 tinas plástica…" at bounding box center [575, 264] width 818 height 359
type input "**********"
click at [722, 284] on span ",00" at bounding box center [724, 283] width 9 height 8
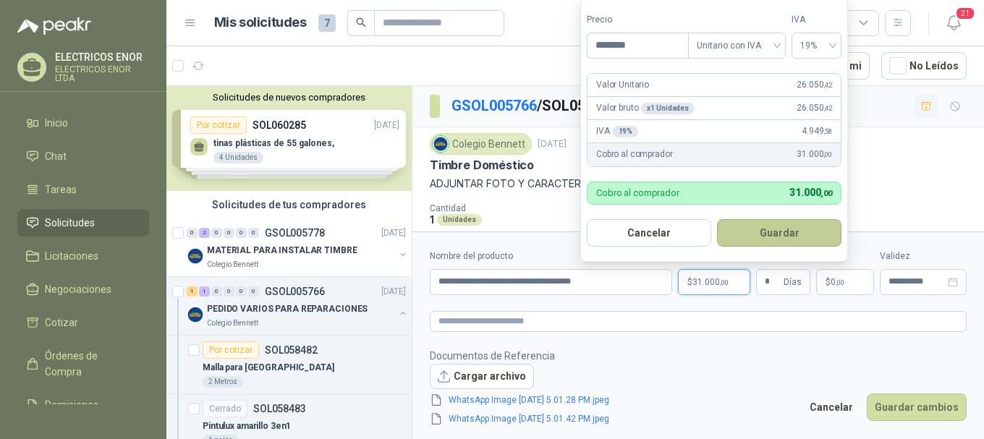
type input "********"
click at [787, 229] on button "Guardar" at bounding box center [779, 232] width 124 height 27
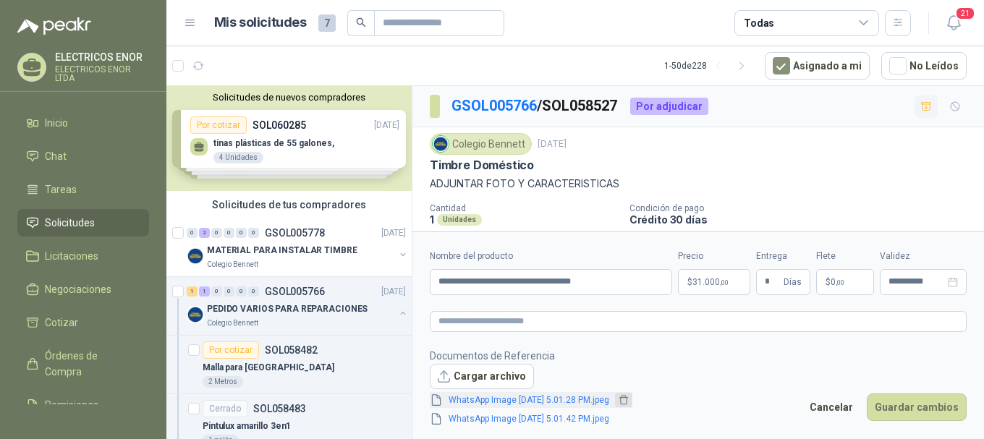
click at [629, 402] on icon "delete" at bounding box center [624, 400] width 10 height 10
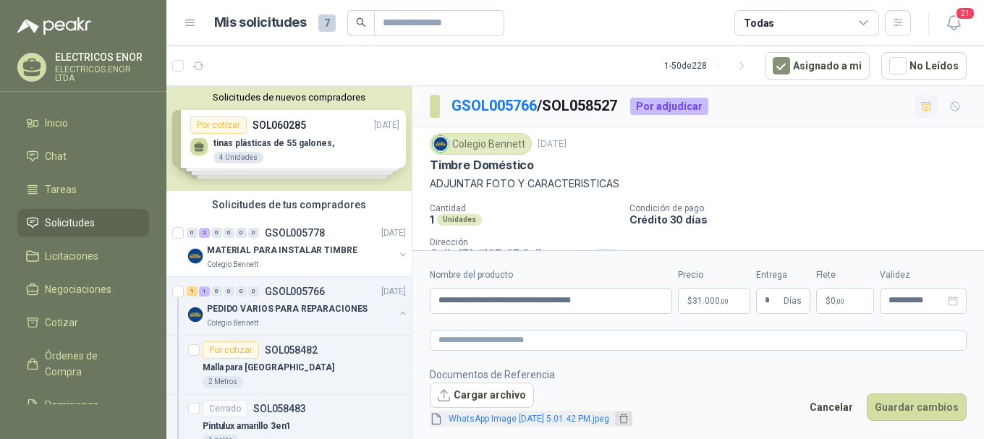
click at [629, 418] on icon "delete" at bounding box center [624, 419] width 10 height 10
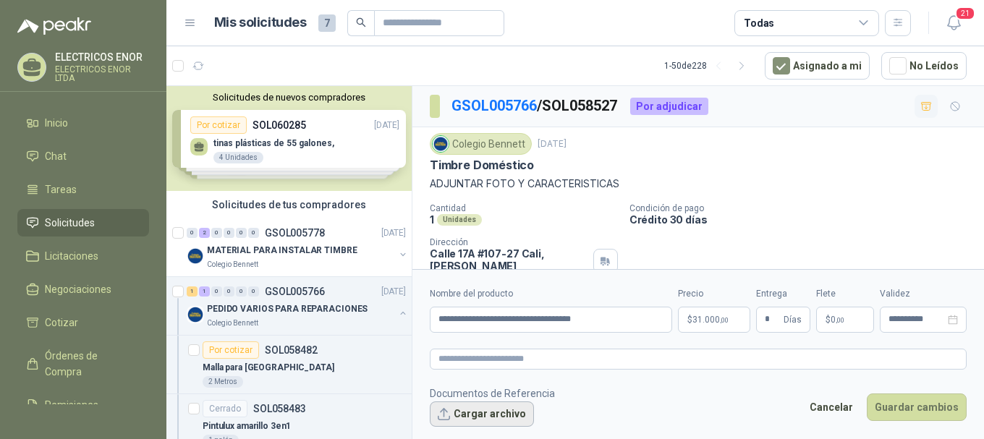
click at [480, 416] on button "Cargar archivo" at bounding box center [482, 415] width 104 height 26
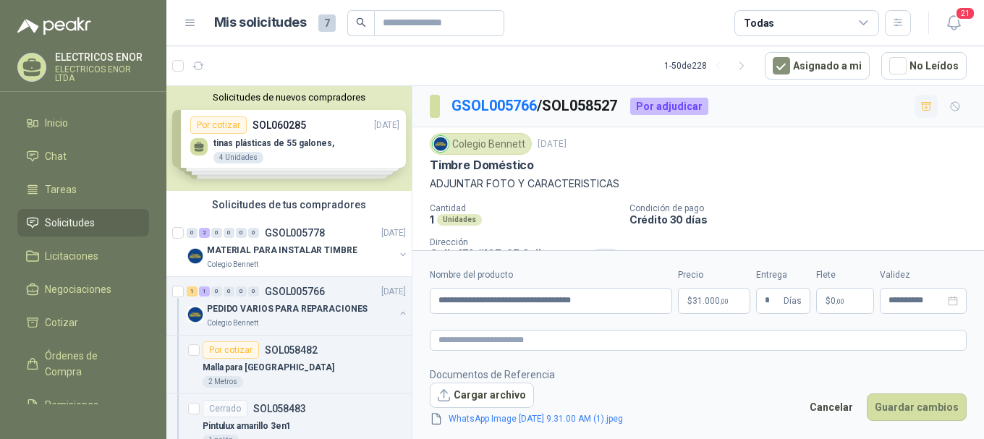
click at [476, 397] on button "Cargar archivo" at bounding box center [482, 396] width 104 height 26
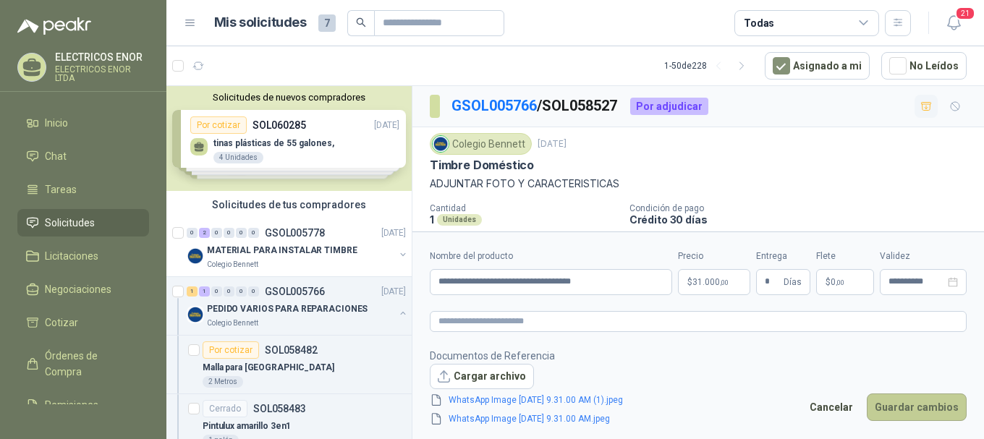
click at [889, 401] on button "Guardar cambios" at bounding box center [917, 407] width 100 height 27
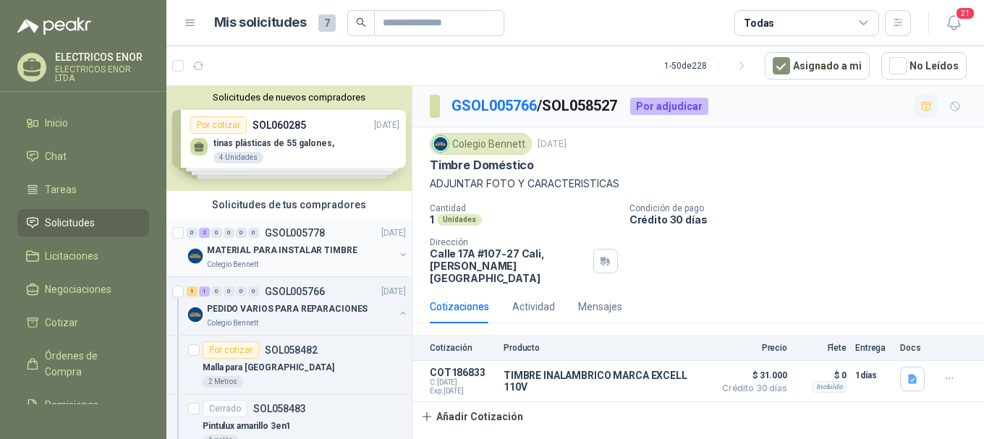
click at [293, 253] on p "MATERIAL PARA INSTALAR TIMBRE" at bounding box center [282, 251] width 151 height 14
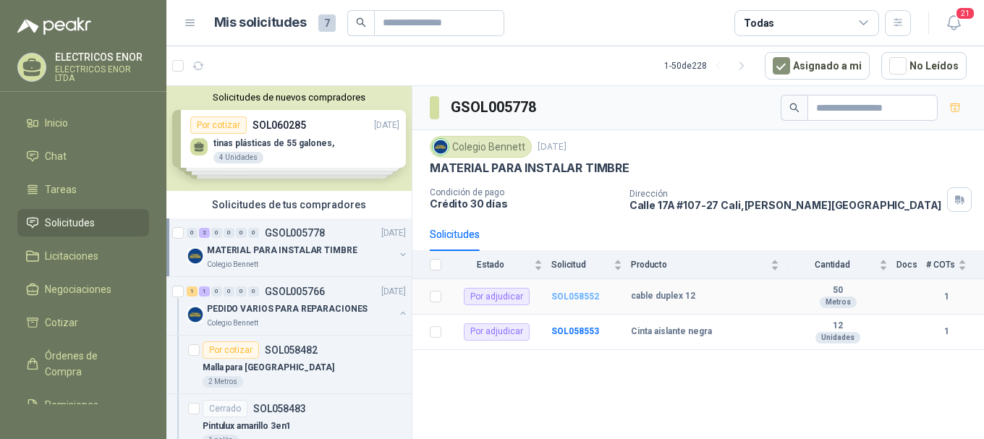
click at [578, 294] on b "SOL058552" at bounding box center [575, 297] width 48 height 10
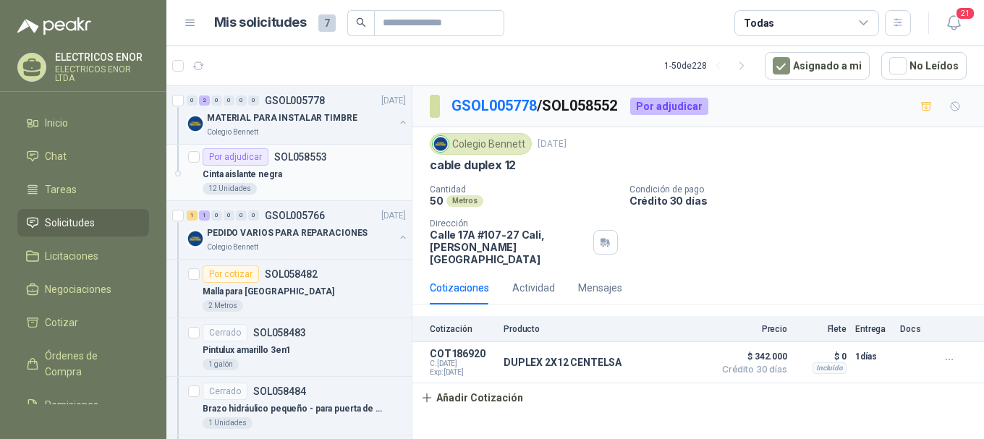
scroll to position [217, 0]
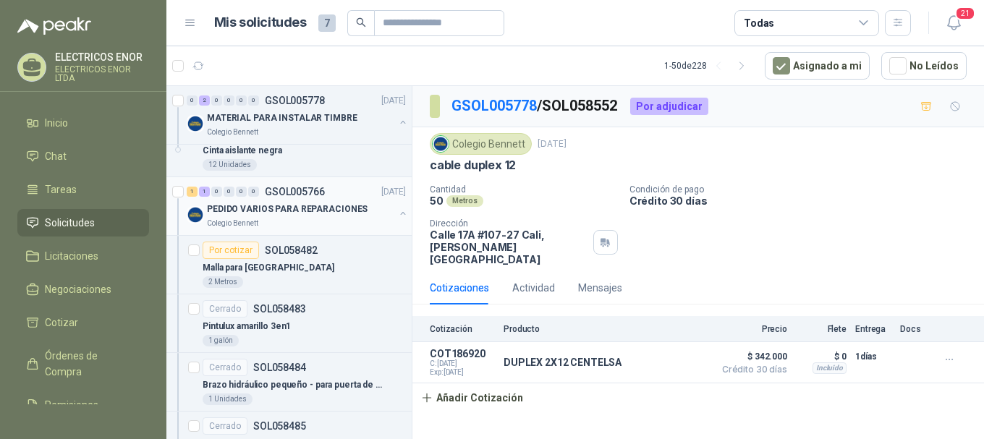
click at [313, 225] on div "Colegio Bennett" at bounding box center [300, 224] width 187 height 12
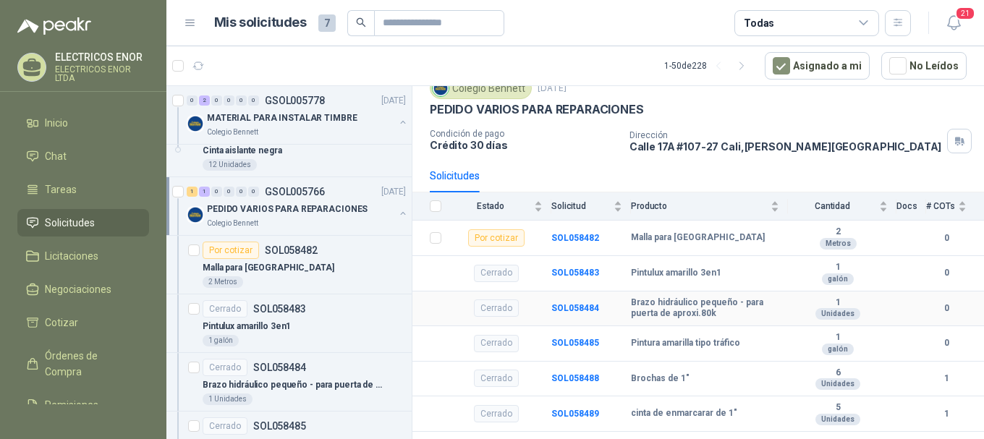
scroll to position [117, 0]
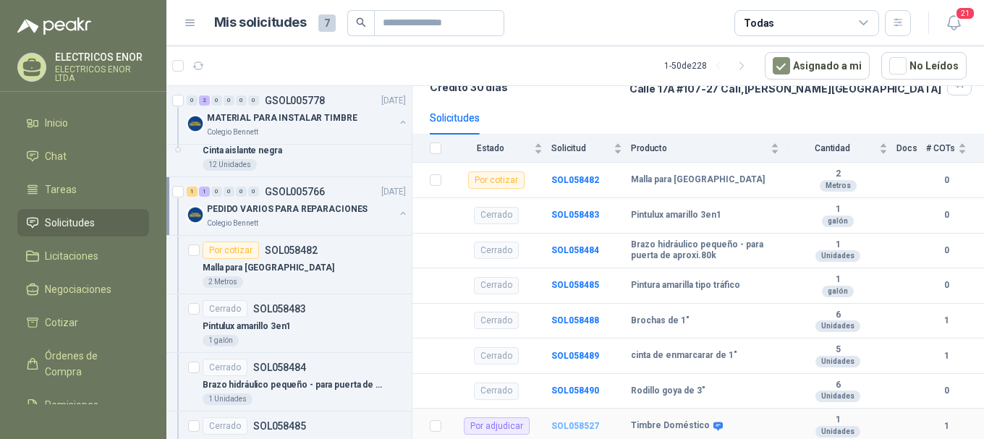
click at [573, 422] on b "SOL058527" at bounding box center [575, 426] width 48 height 10
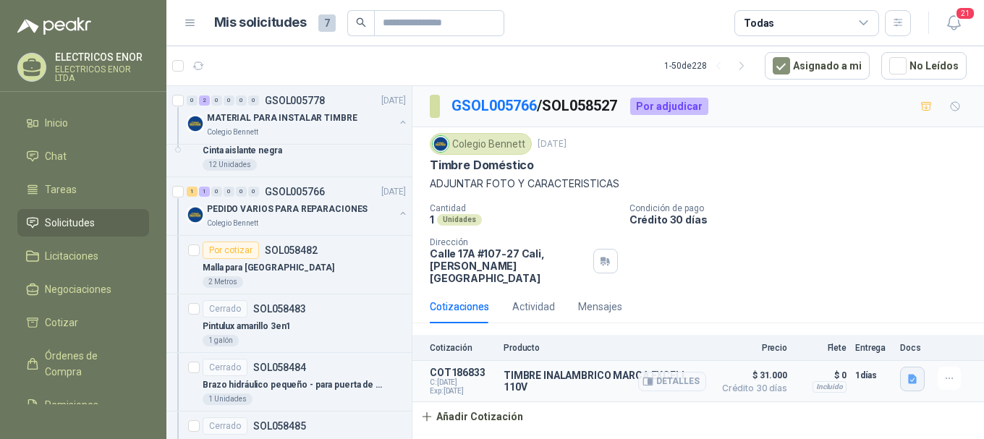
click at [921, 371] on div at bounding box center [914, 381] width 29 height 29
click at [918, 371] on button "button" at bounding box center [912, 379] width 25 height 25
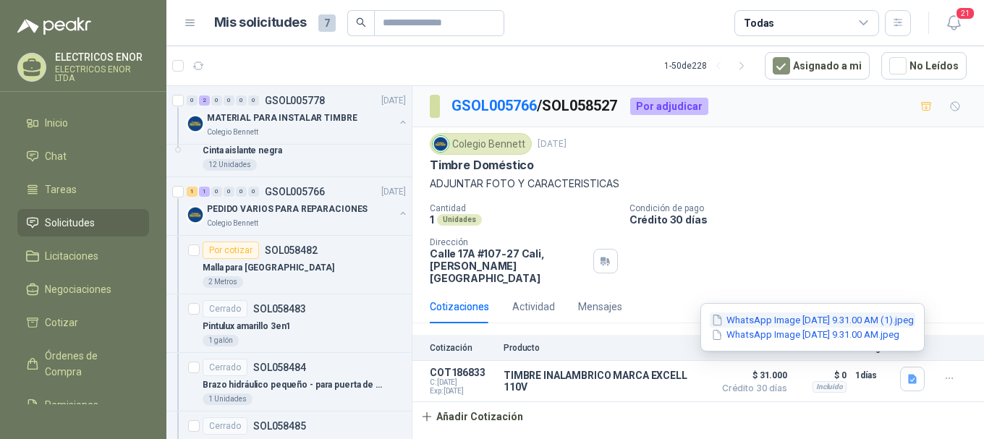
click at [798, 318] on button "WhatsApp Image 2025-10-06 at 9.31.00 AM (1).jpeg" at bounding box center [813, 320] width 206 height 15
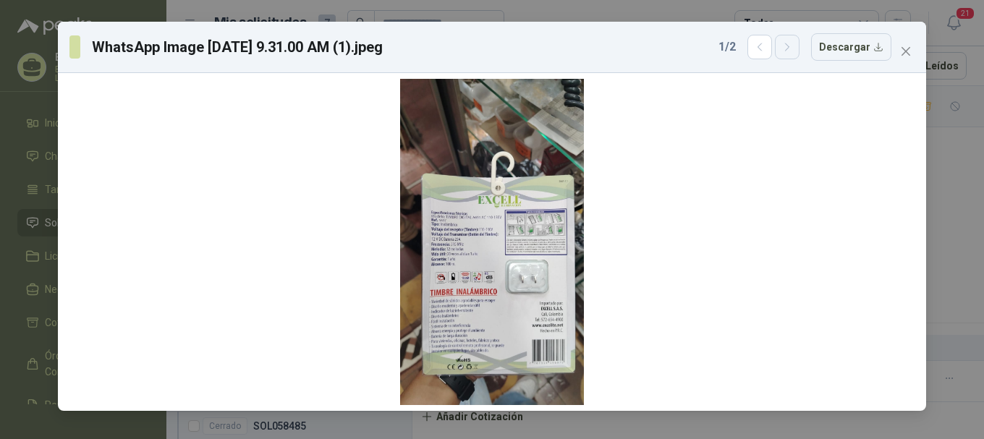
click at [784, 52] on button "button" at bounding box center [787, 47] width 25 height 25
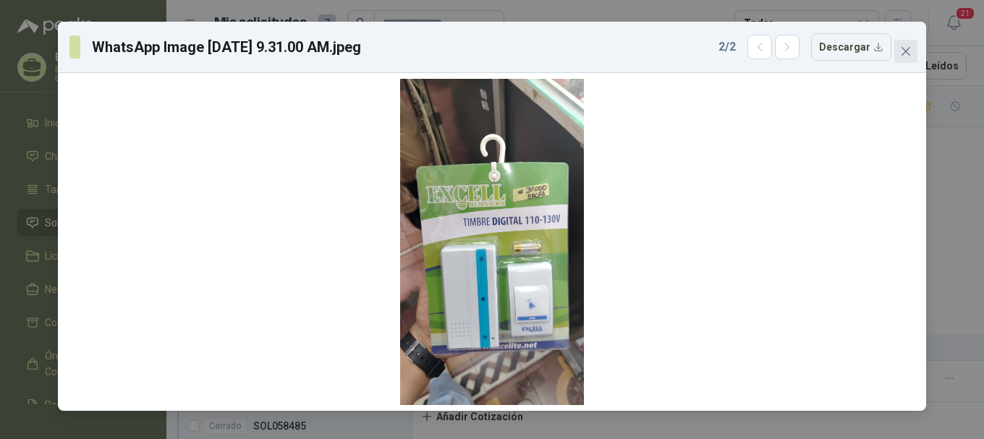
click at [907, 52] on icon "close" at bounding box center [906, 51] width 9 height 9
